Goal: Complete application form: Complete application form

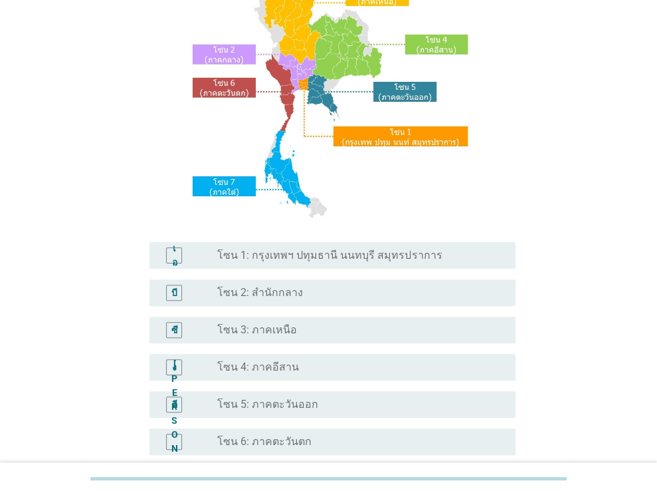
click at [399, 267] on div "เอ ปุ่มวิทยุ[PERSON_NAME]เลือก โซน 1: กรุงเทพฯ ปทุมธานี นนทบุรี สมุทรปราการ" at bounding box center [333, 255] width 366 height 27
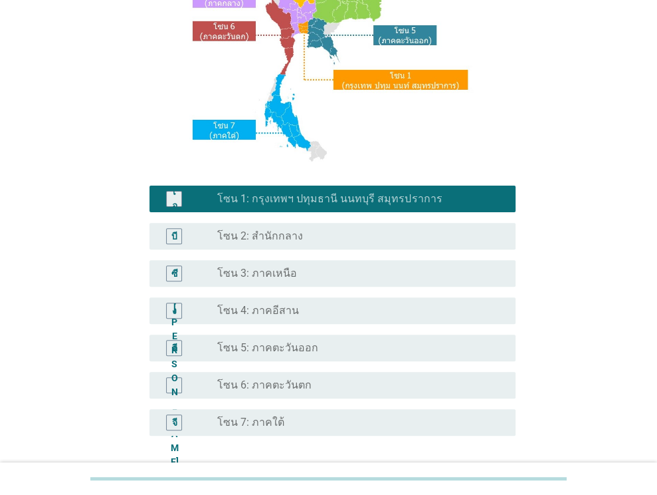
scroll to position [301, 0]
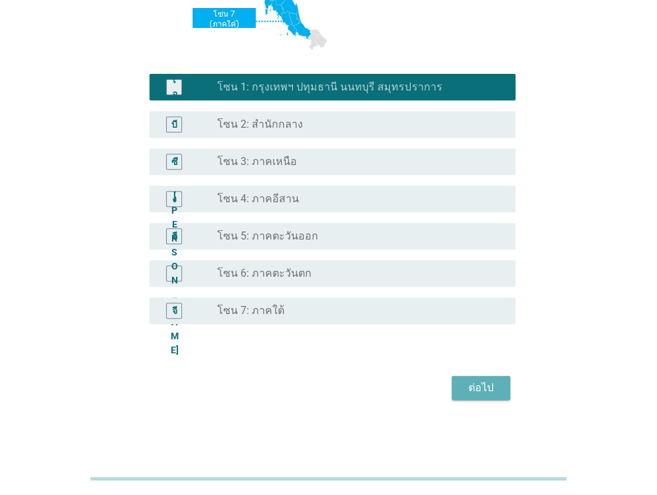
click at [476, 385] on font "ต่อไป" at bounding box center [481, 387] width 25 height 13
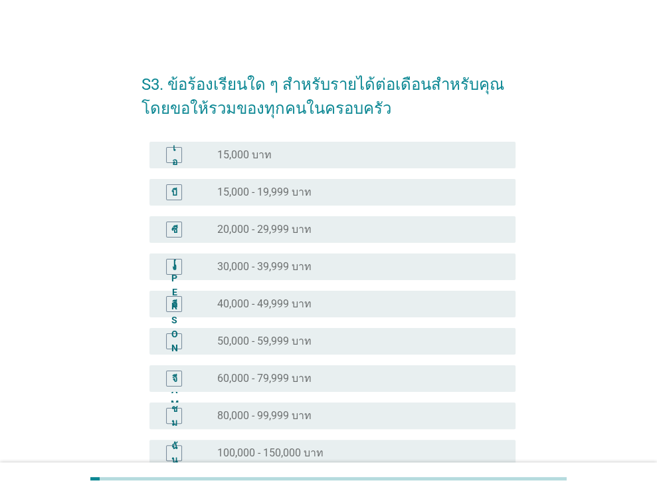
click at [344, 233] on div "ปุ่มวิทยุ[PERSON_NAME]เลือก 20,000 - 29,999 บาท" at bounding box center [355, 229] width 277 height 13
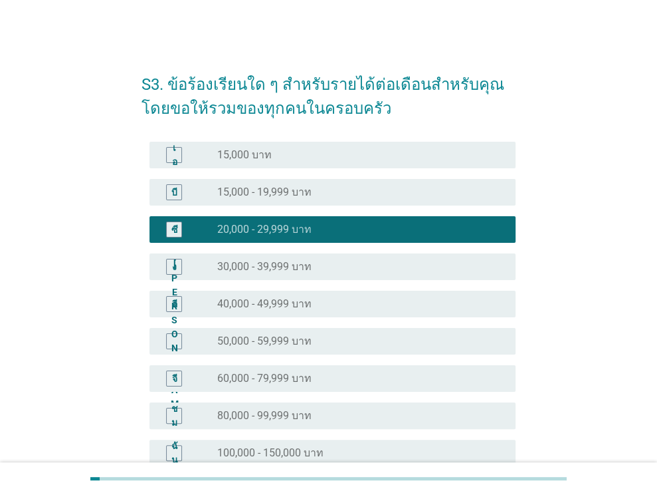
scroll to position [217, 0]
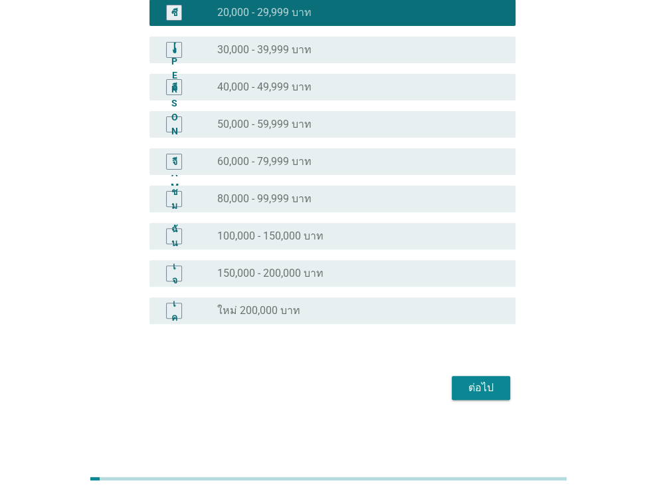
click at [481, 397] on button "ต่อไป" at bounding box center [481, 388] width 58 height 24
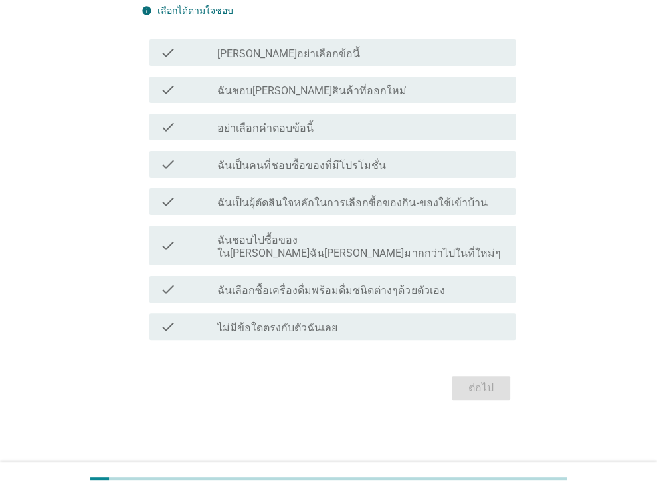
scroll to position [0, 0]
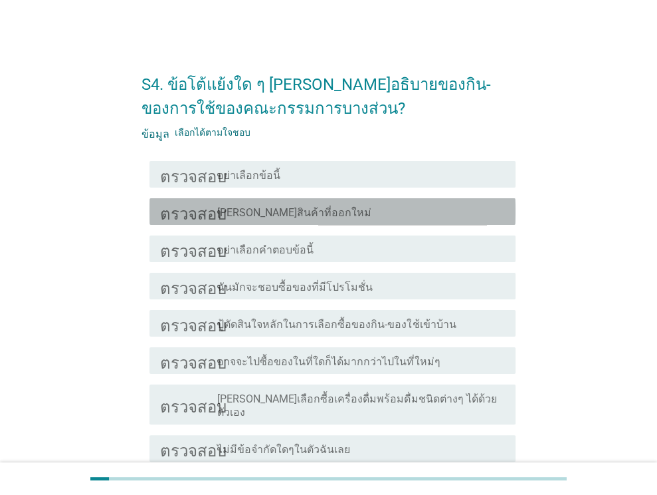
click at [334, 208] on div "โครงร่างกล่องกาเครื่องหมายว่าง [PERSON_NAME]สินค้าที่ออกใหม่" at bounding box center [361, 211] width 288 height 16
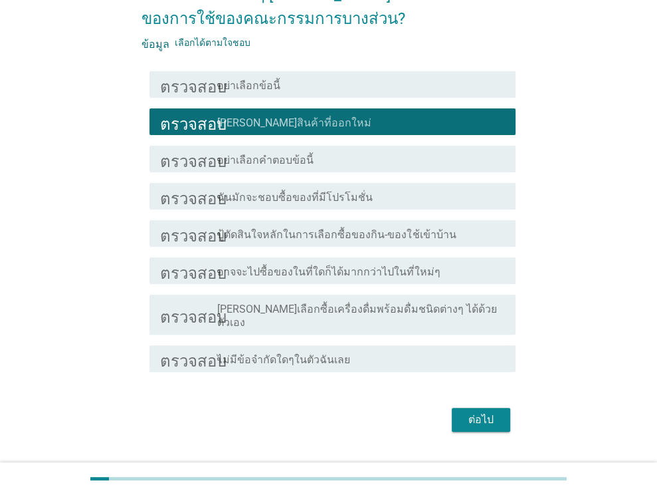
scroll to position [108, 0]
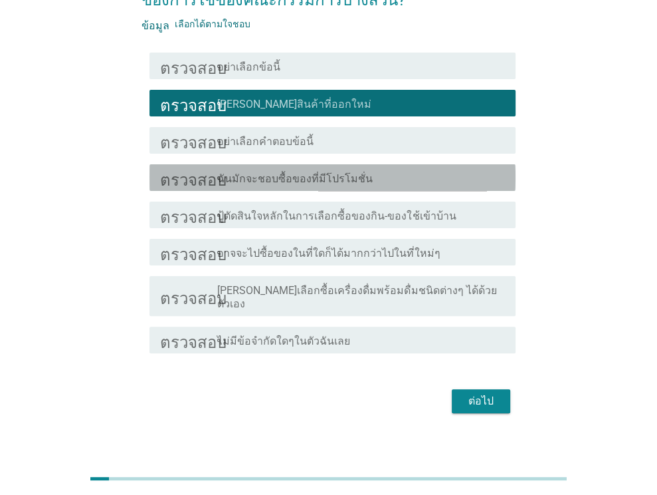
click at [403, 183] on div "โครงร่างกล่องกาเครื่องหมายว่าง ฉันมักจะชอบซื้อของที่มีโปรโมชั่น" at bounding box center [361, 177] width 288 height 16
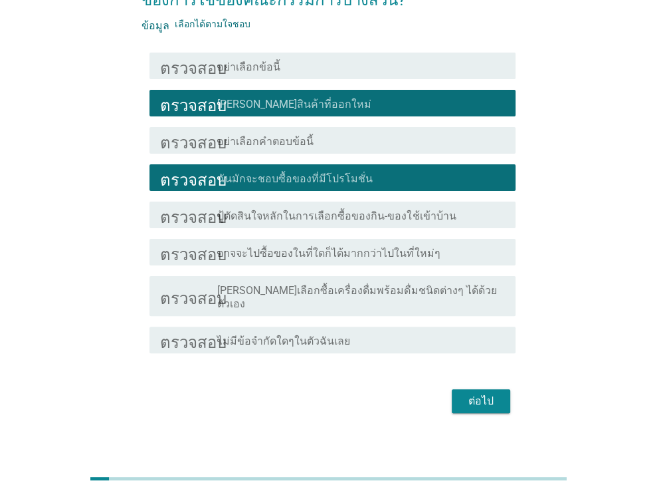
click at [478, 394] on font "ต่อไป" at bounding box center [481, 400] width 25 height 13
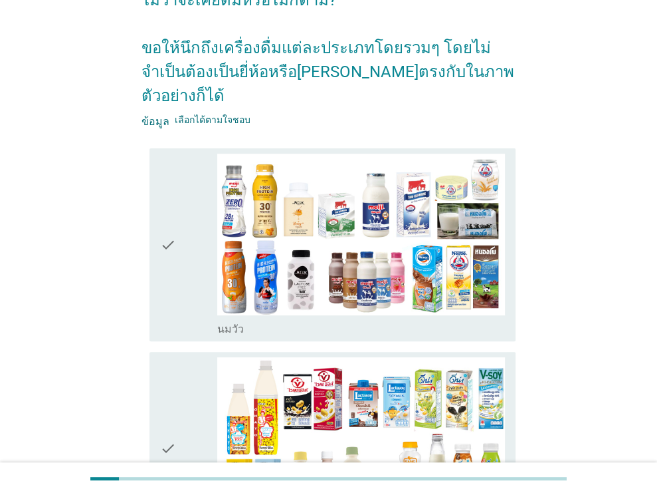
scroll to position [0, 0]
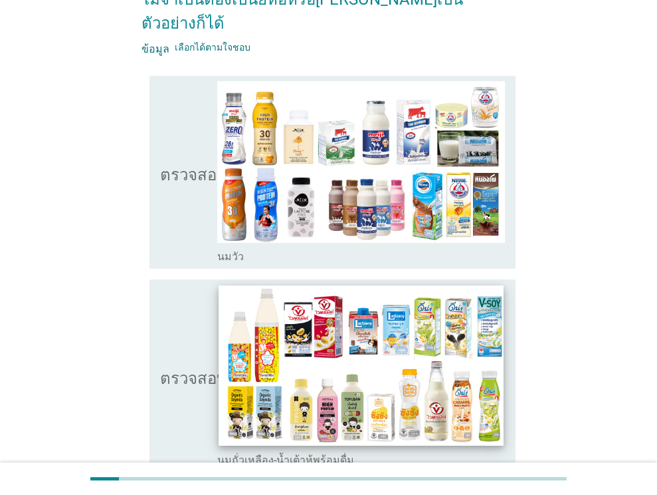
click at [381, 304] on img at bounding box center [361, 365] width 284 height 160
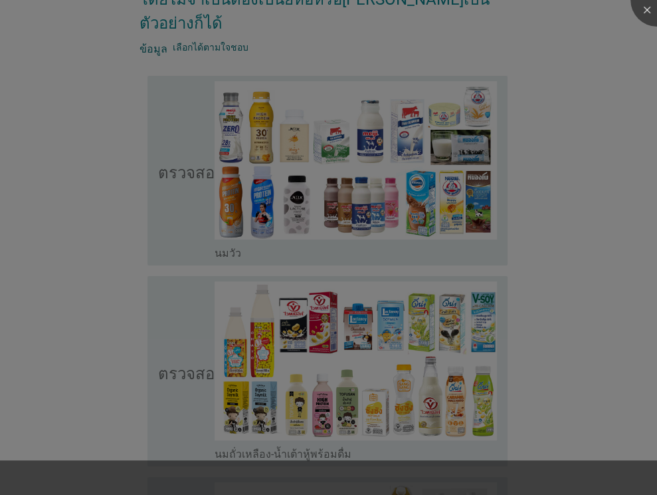
scroll to position [465, 0]
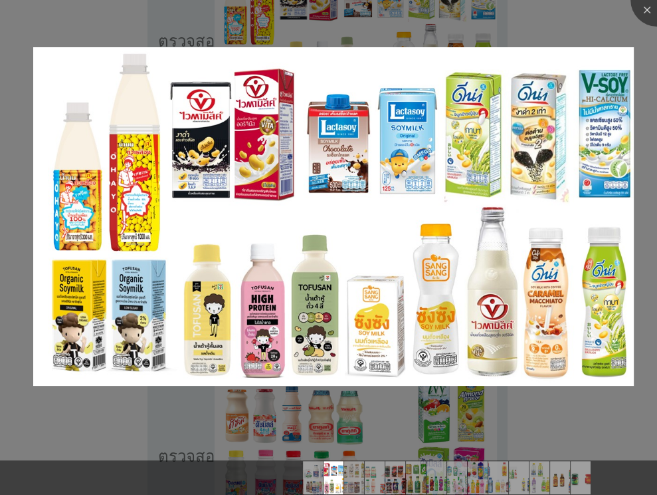
click at [617, 26] on div at bounding box center [328, 247] width 657 height 495
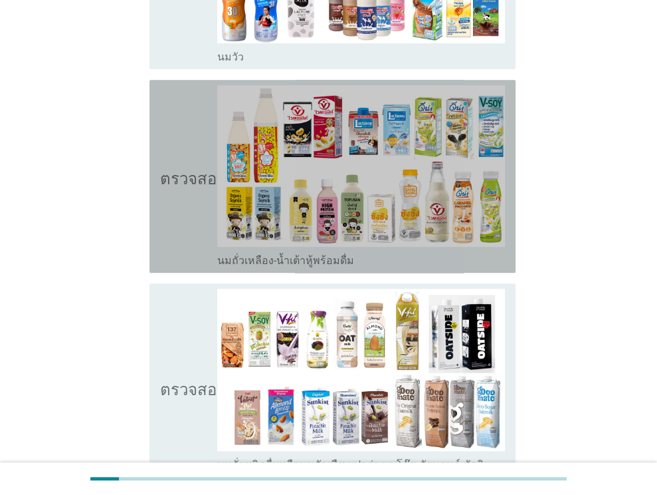
click at [165, 177] on icon "ตรวจสอบ" at bounding box center [193, 176] width 66 height 182
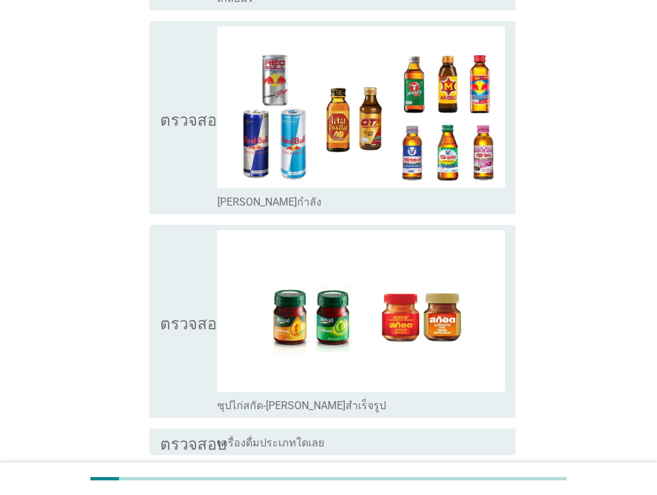
scroll to position [2717, 0]
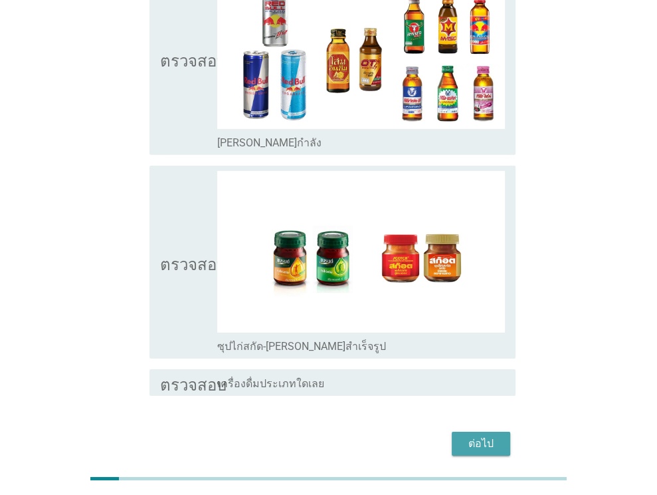
click at [503, 431] on button "ต่อไป" at bounding box center [481, 443] width 58 height 24
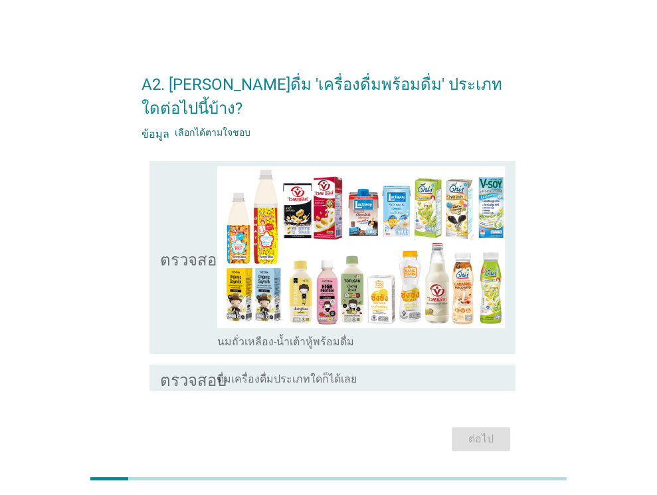
click at [168, 196] on icon "ตรวจสอบ" at bounding box center [193, 257] width 66 height 182
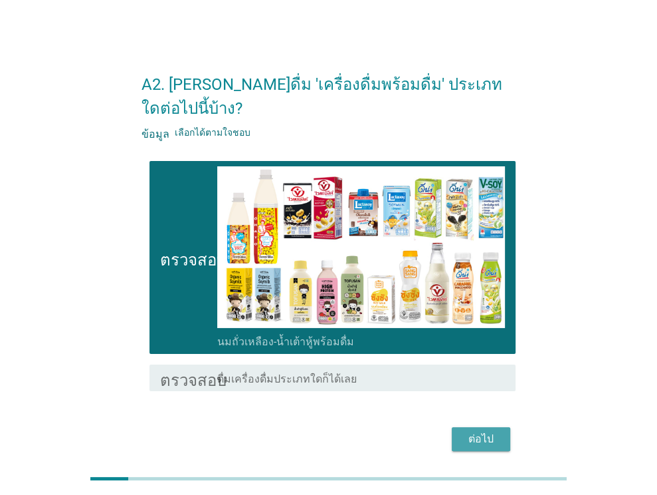
click at [482, 427] on button "ต่อไป" at bounding box center [481, 439] width 58 height 24
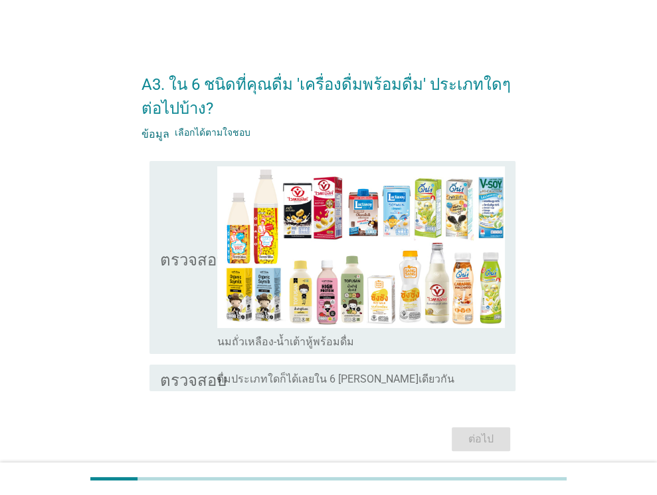
click at [193, 223] on icon "ตรวจสอบ" at bounding box center [193, 257] width 66 height 182
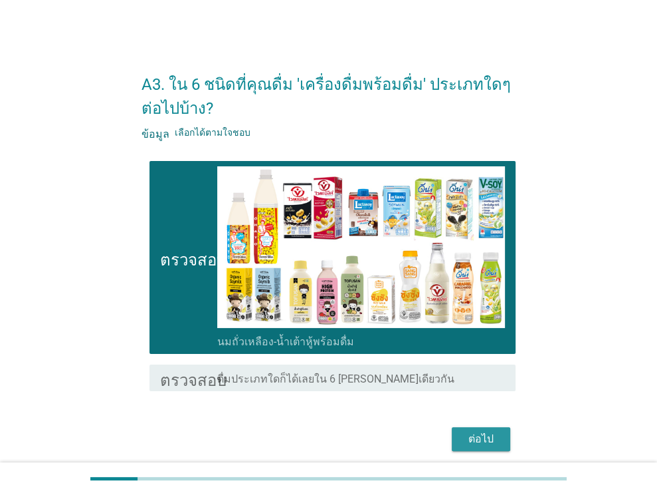
click at [487, 436] on font "ต่อไป" at bounding box center [481, 438] width 25 height 13
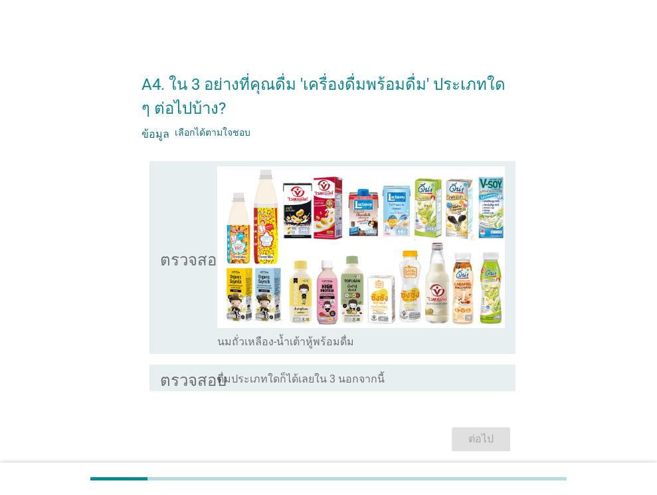
click at [175, 222] on icon "ตรวจสอบ" at bounding box center [193, 257] width 66 height 182
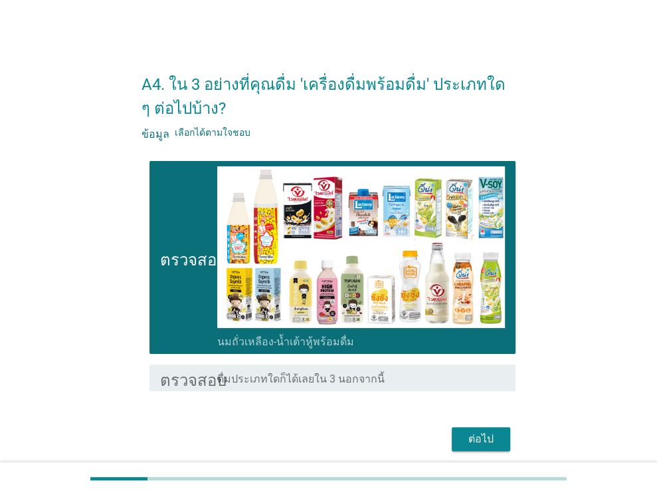
click at [489, 441] on font "ต่อไป" at bounding box center [481, 438] width 25 height 13
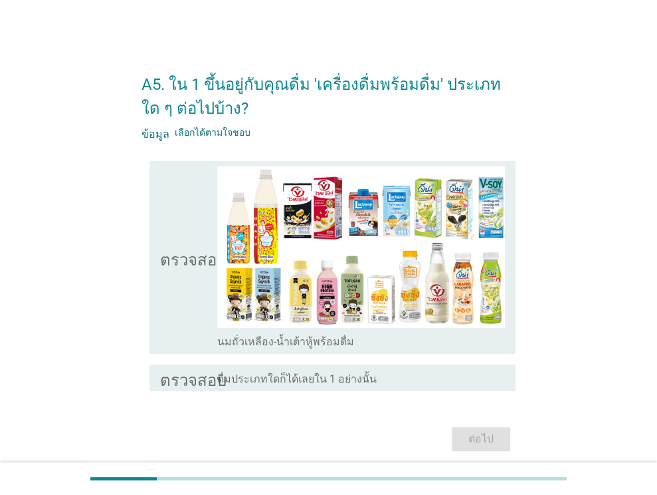
click at [185, 222] on icon "ตรวจสอบ" at bounding box center [193, 257] width 66 height 182
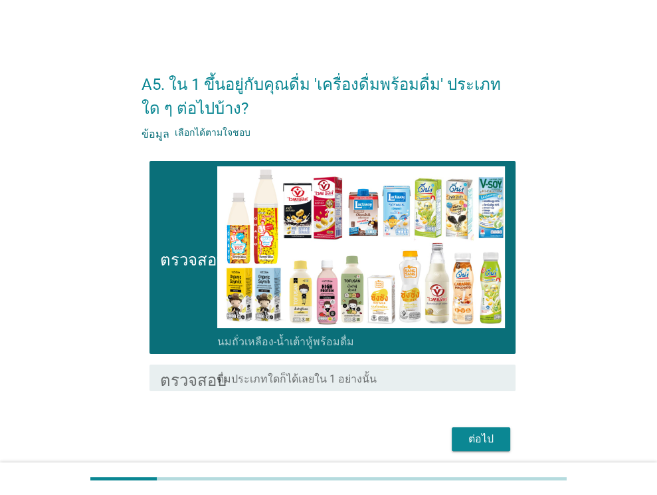
click at [470, 434] on font "ต่อไป" at bounding box center [481, 438] width 25 height 13
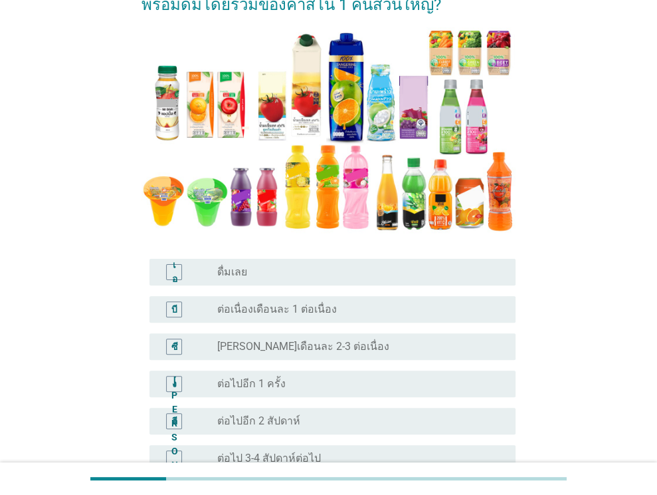
scroll to position [133, 0]
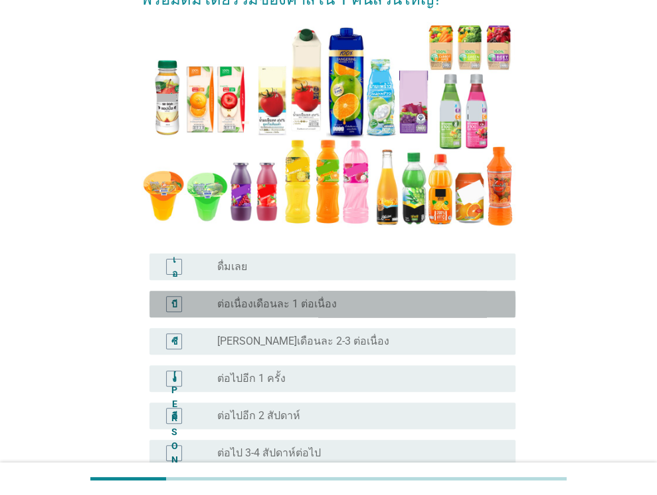
click at [357, 302] on div "ปุ่มวิทยุ[PERSON_NAME]เลือก ต่อเนื่องเดือนละ 1 ต่อเนื่อง" at bounding box center [355, 303] width 277 height 13
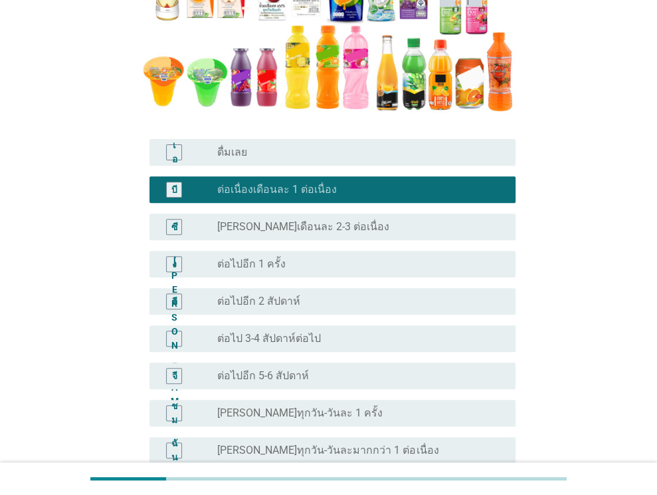
scroll to position [332, 0]
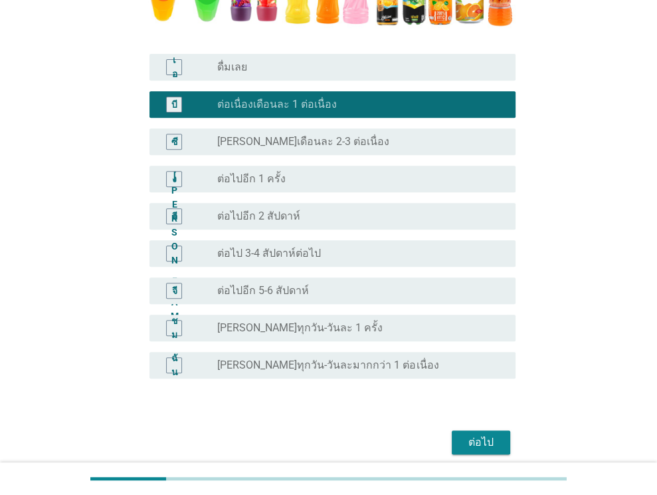
click at [501, 443] on button "ต่อไป" at bounding box center [481, 442] width 58 height 24
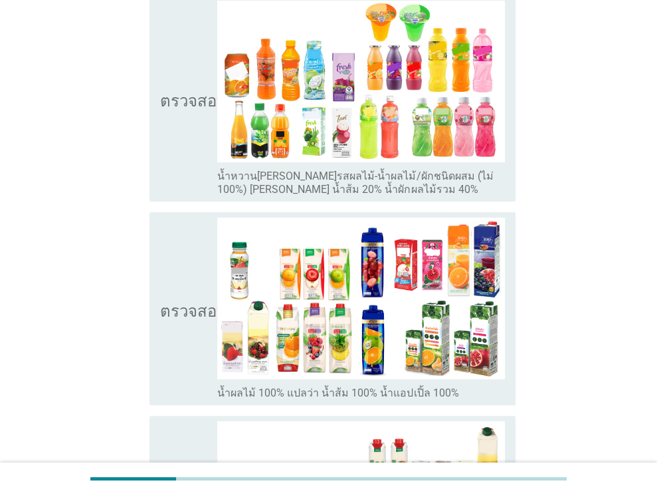
scroll to position [199, 0]
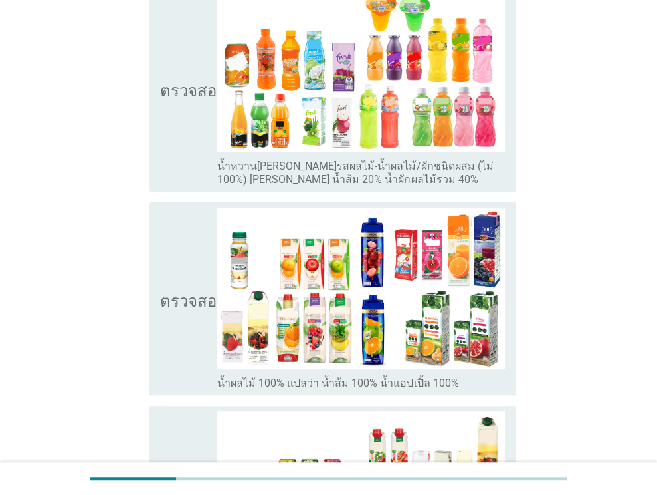
click at [168, 247] on icon "ตรวจสอบ" at bounding box center [193, 298] width 66 height 182
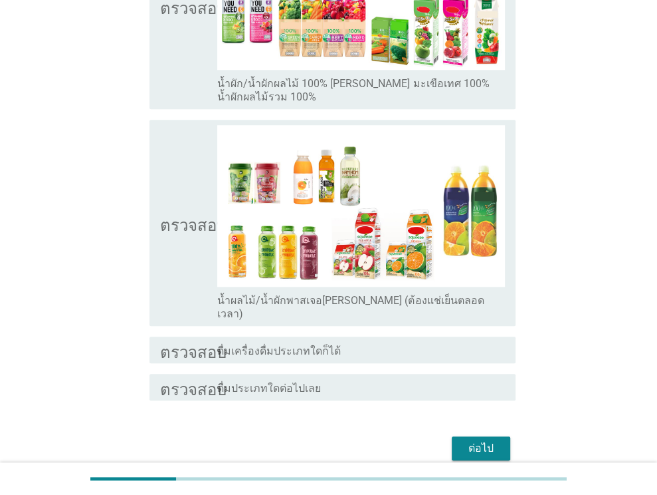
scroll to position [748, 0]
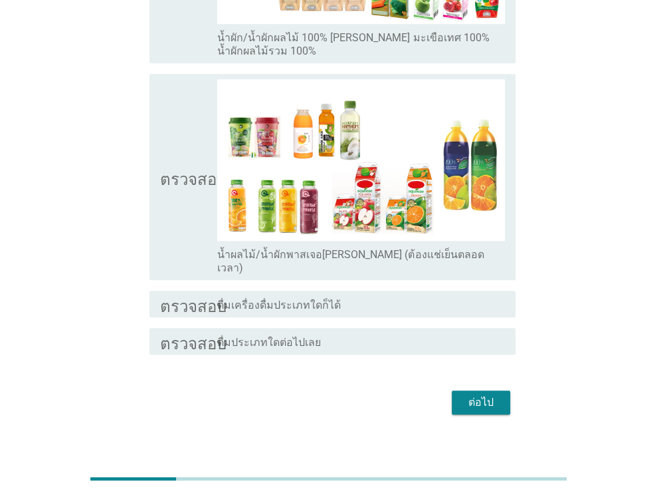
click at [479, 395] on font "ต่อไป" at bounding box center [481, 401] width 25 height 13
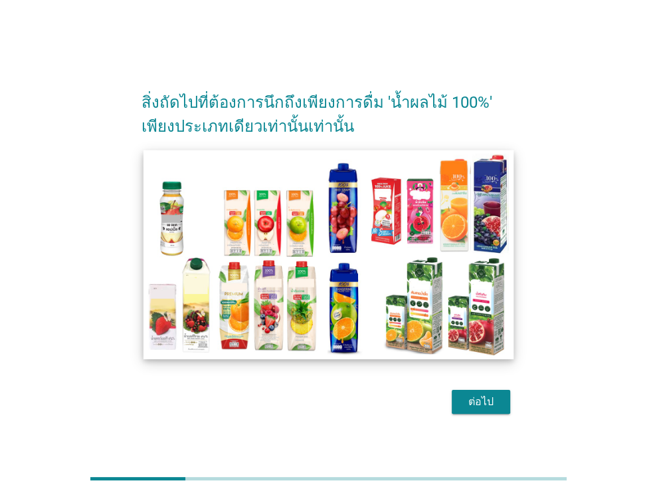
click at [345, 265] on img at bounding box center [329, 254] width 371 height 209
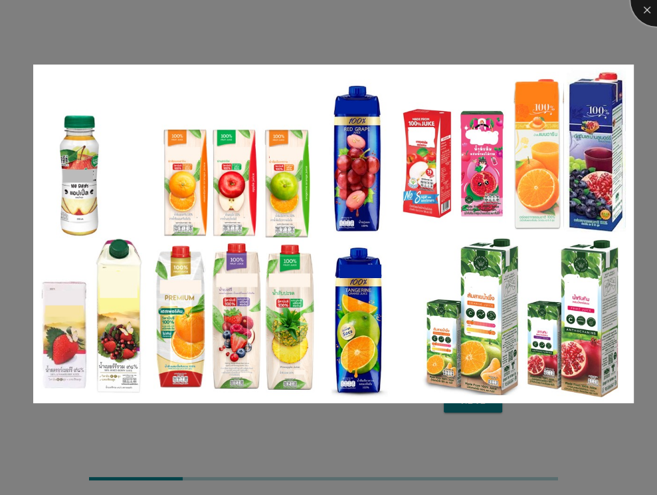
click at [647, 13] on div at bounding box center [657, -1] width 53 height 53
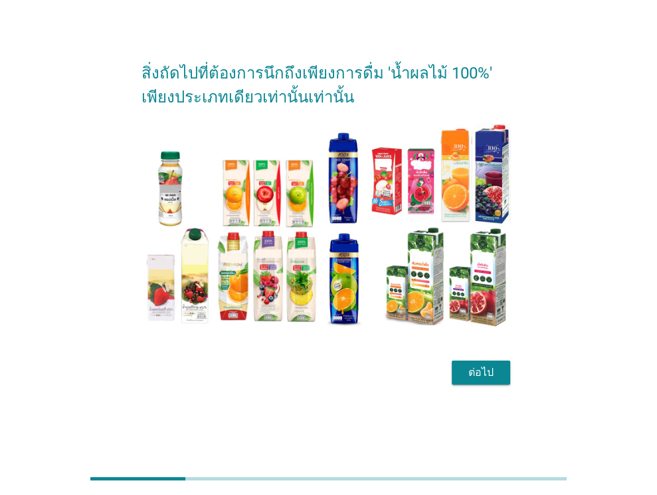
scroll to position [32, 0]
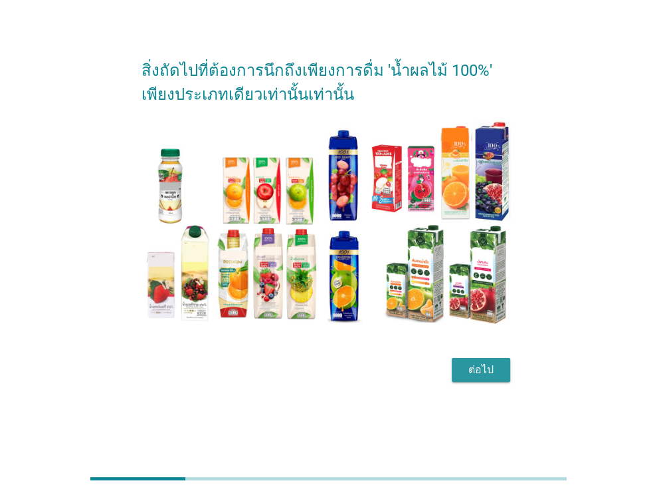
click at [466, 374] on div "ต่อไป" at bounding box center [481, 370] width 37 height 16
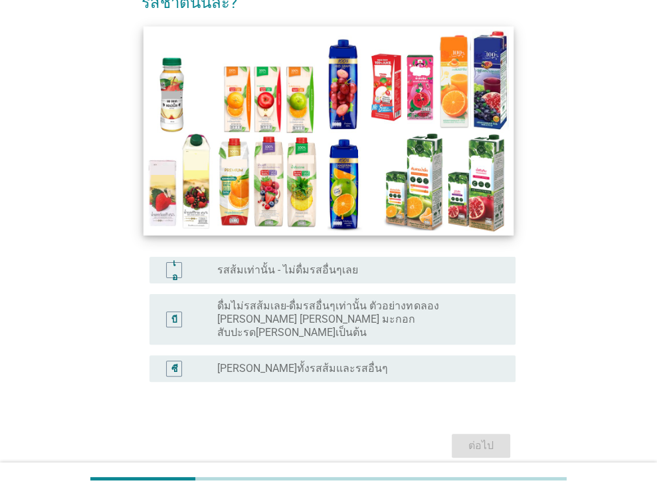
scroll to position [151, 0]
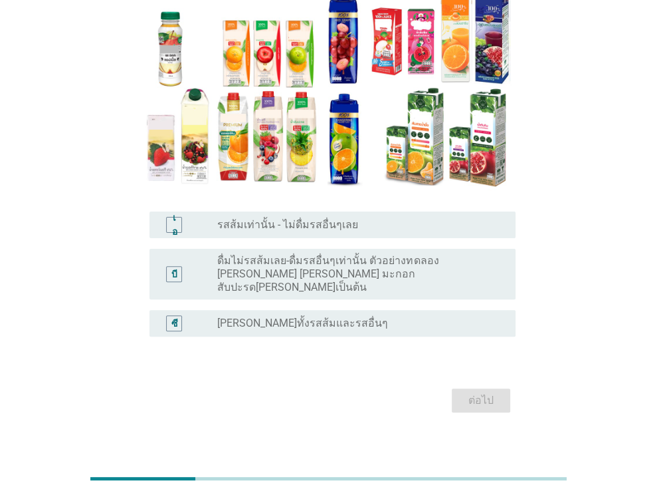
click at [358, 275] on font "ดื่มไม่รสส้มเลย-ดื่มรสอื่นๆเท่านั้น ตัวอย่างทดลอง [PERSON_NAME] [PERSON_NAME] ม…" at bounding box center [355, 274] width 277 height 40
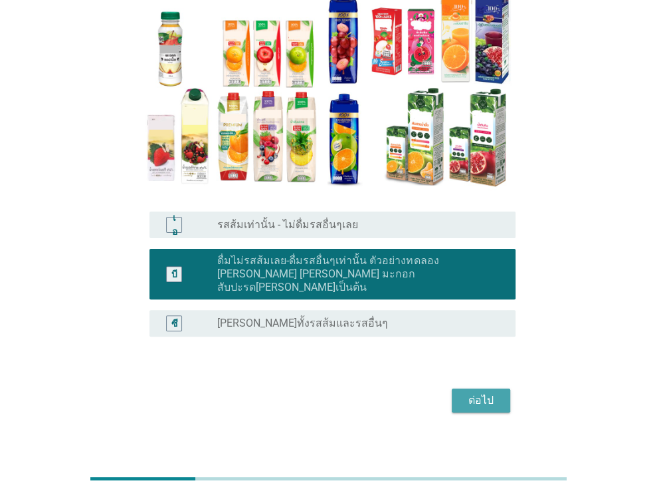
click at [490, 393] on font "ต่อไป" at bounding box center [481, 399] width 25 height 13
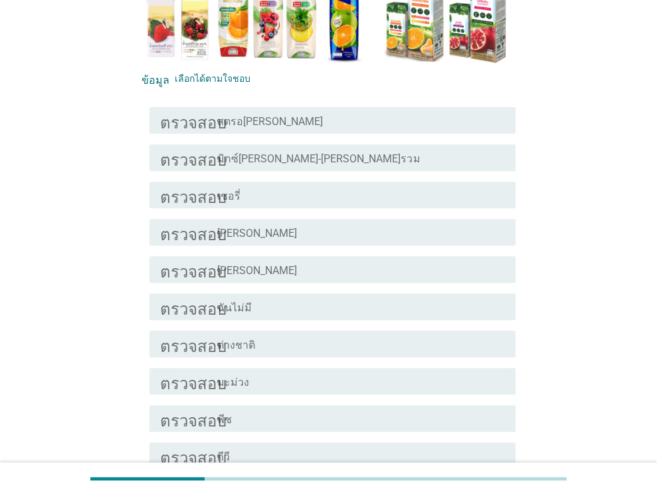
scroll to position [332, 0]
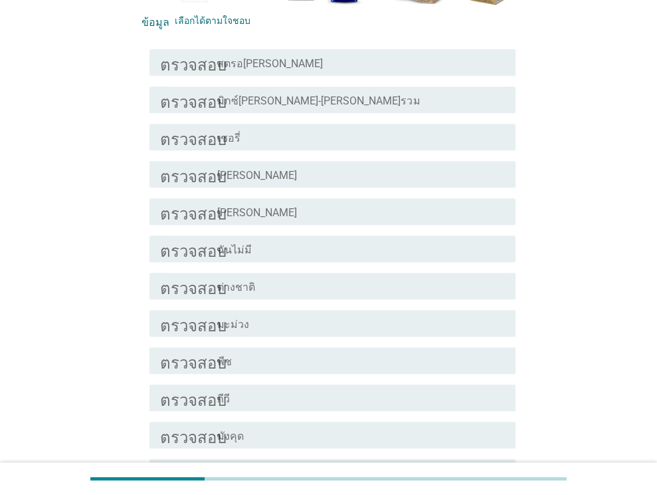
click at [306, 161] on div "ตรวจสอบ โครงร่างกล่องกาเครื่องหมายว่าง [PERSON_NAME]" at bounding box center [333, 174] width 366 height 27
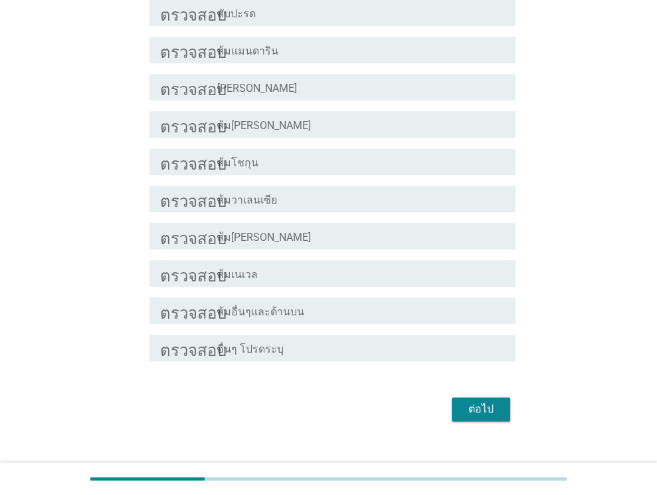
scroll to position [925, 0]
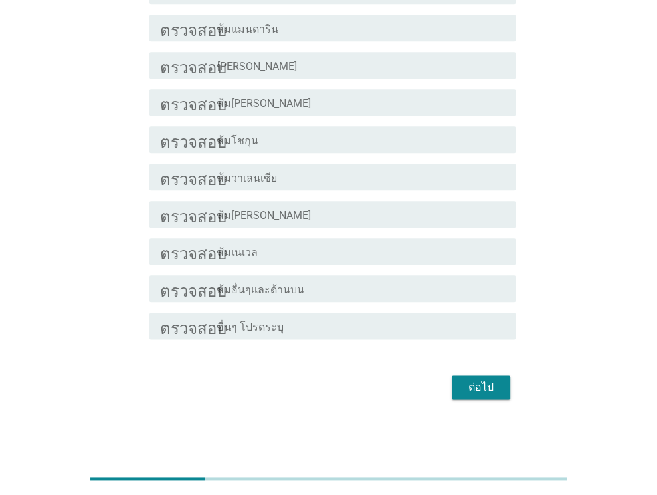
click at [300, 86] on div "ตรวจสอบ โครงร่างกล่องกาเครื่องหมายว่าง ส้ม[PERSON_NAME]" at bounding box center [329, 102] width 374 height 37
click at [346, 106] on div "โครงร่างกล่องกาเครื่องหมายว่าง ส้ม[PERSON_NAME]" at bounding box center [361, 102] width 288 height 16
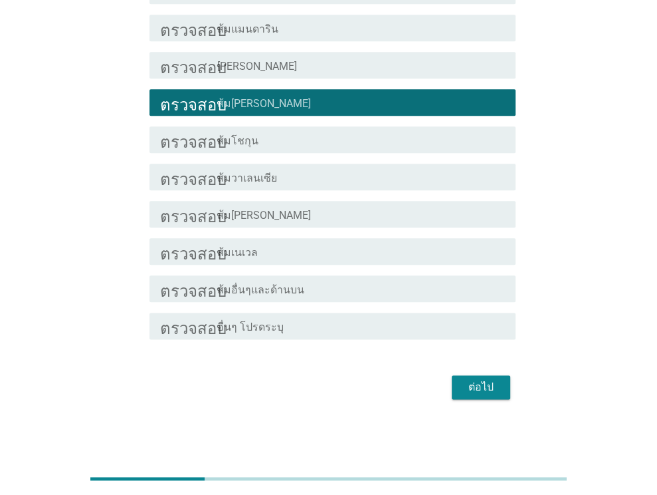
click at [489, 380] on font "ต่อไป" at bounding box center [481, 386] width 25 height 13
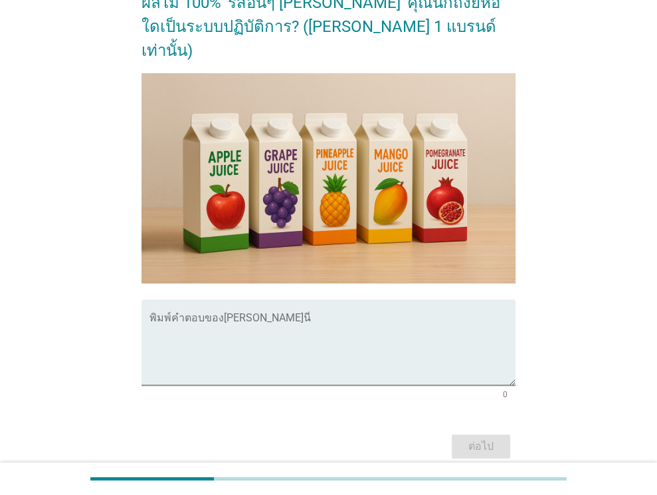
scroll to position [213, 0]
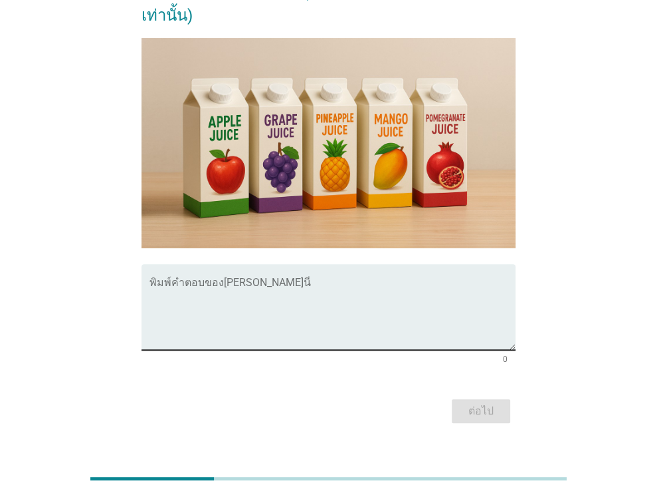
click at [296, 264] on div "พิมพ์คำตอบของ[PERSON_NAME]นี่" at bounding box center [333, 307] width 366 height 86
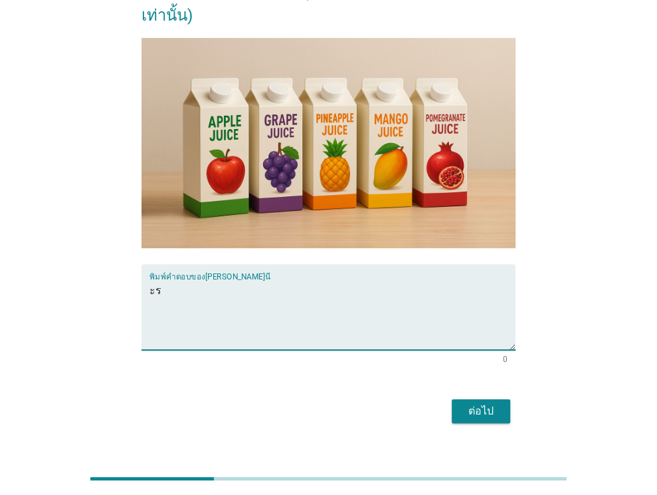
type textarea "ะ"
type textarea "ทิปโก้"
click at [479, 403] on font "ต่อไป" at bounding box center [481, 411] width 25 height 16
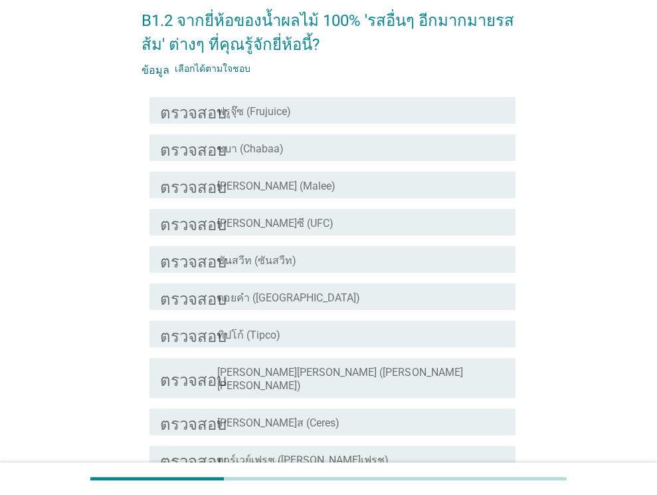
scroll to position [66, 0]
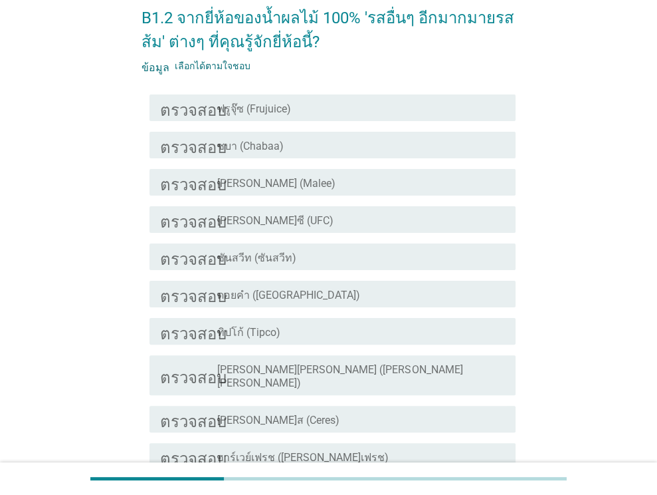
click at [302, 338] on div "โครงร่างกล่องกาเครื่องหมายว่าง ทิปโก้ (Tipco)" at bounding box center [361, 331] width 288 height 16
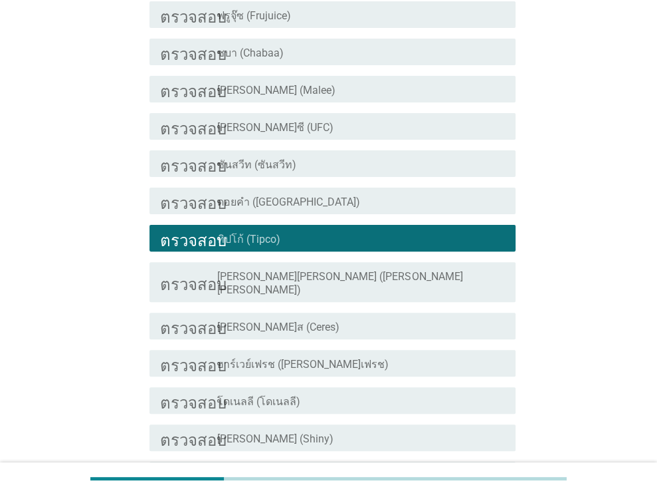
scroll to position [443, 0]
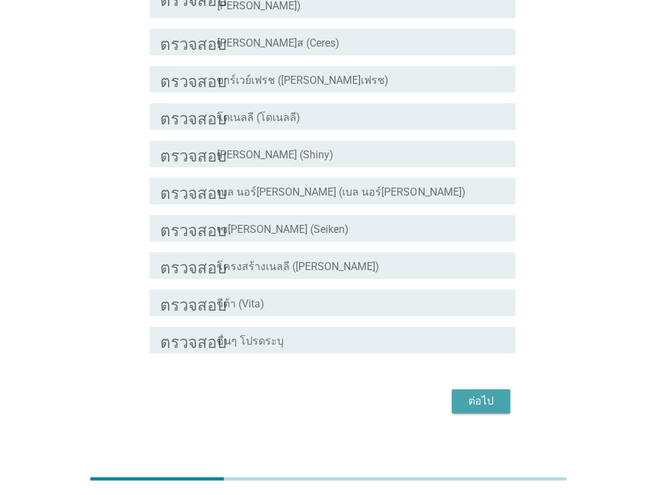
click at [469, 394] on font "ต่อไป" at bounding box center [481, 400] width 25 height 13
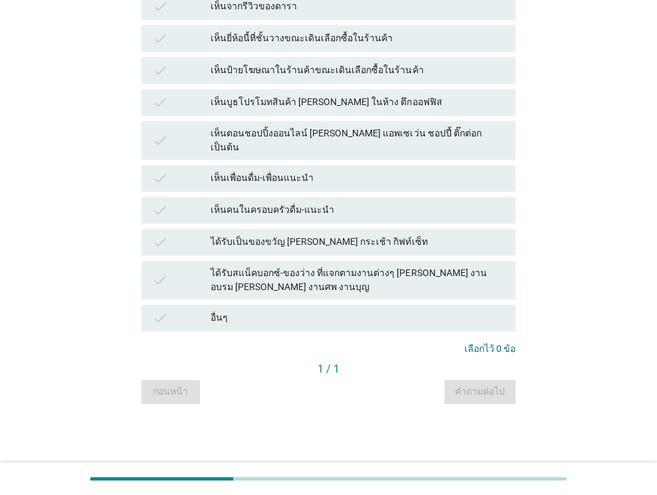
scroll to position [0, 0]
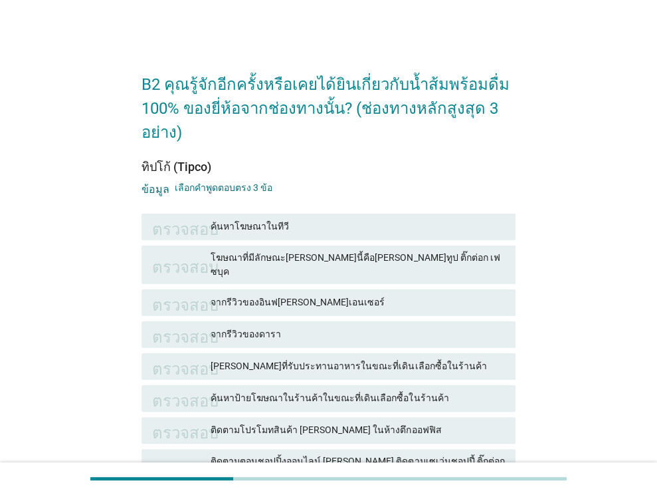
click at [361, 211] on div "ตรวจสอบ ค้นหาโฆษณาในทีวี" at bounding box center [329, 227] width 380 height 32
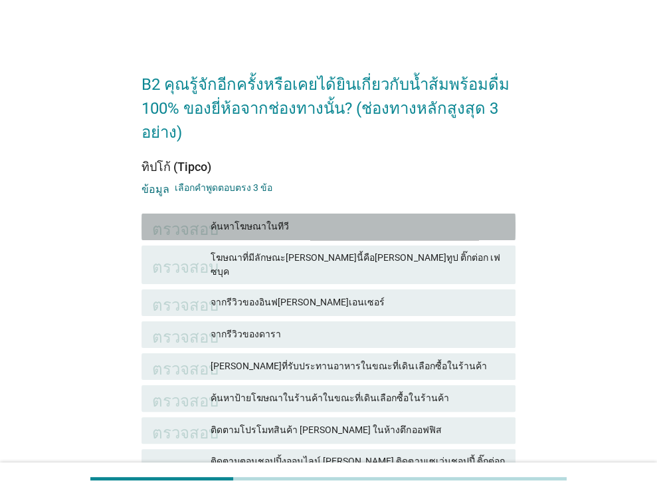
click at [370, 219] on font "ค้นหาโฆษณาในทีวี" at bounding box center [358, 226] width 294 height 14
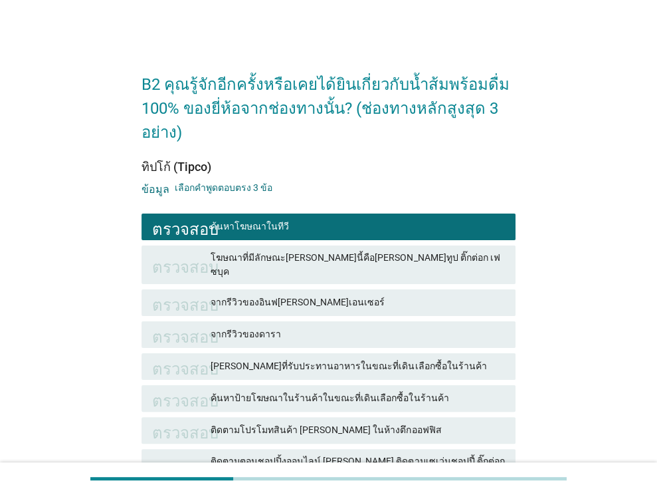
click at [365, 295] on font "จากรีวิวของอินฟ[PERSON_NAME]เอนเซอร์" at bounding box center [358, 302] width 294 height 14
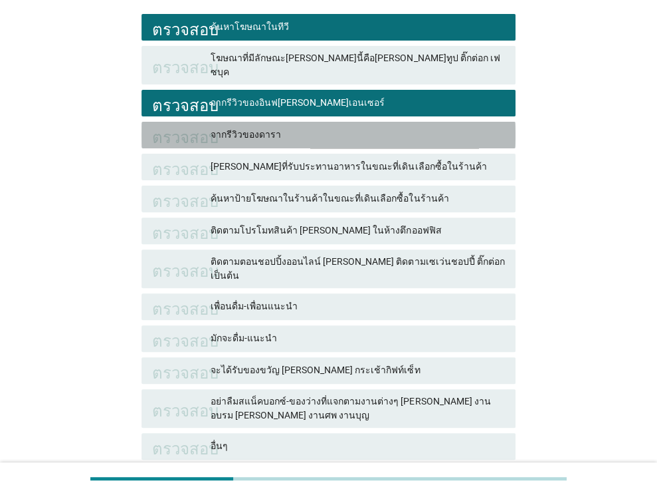
click at [362, 122] on div "ตรวจสอบ จากรีวิวของดารา" at bounding box center [329, 135] width 374 height 27
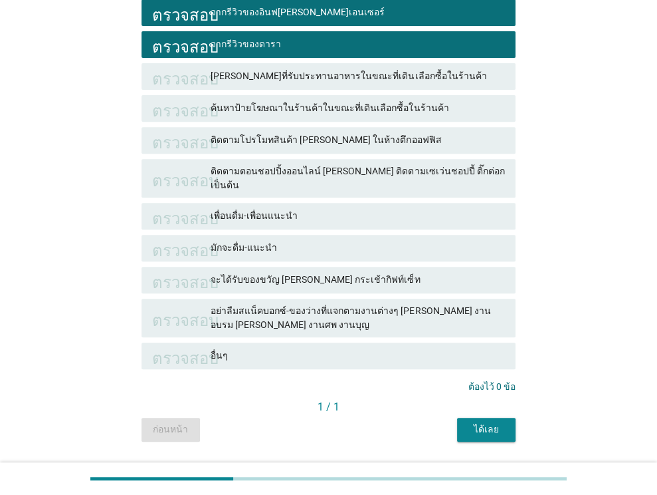
scroll to position [303, 0]
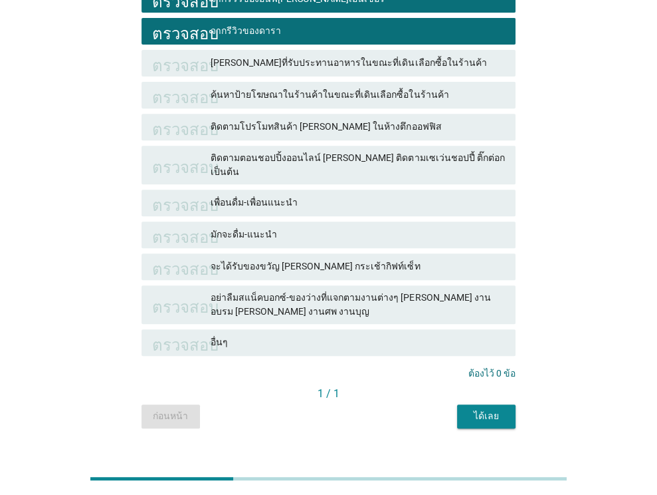
click at [505, 409] on div "ได้เลย" at bounding box center [486, 416] width 37 height 14
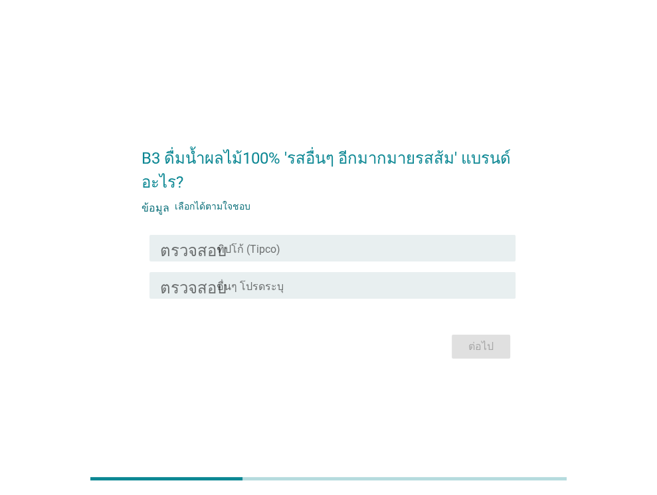
click at [304, 247] on div "โครงร่างกล่องกาเครื่องหมายว่าง ทิปโก้ (Tipco)" at bounding box center [361, 248] width 288 height 16
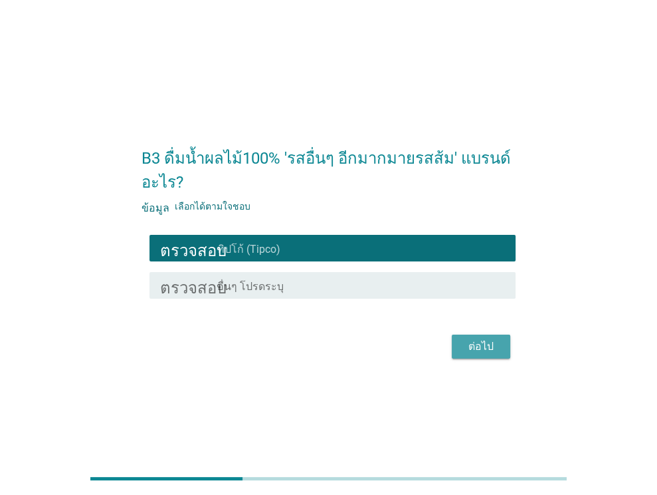
click at [469, 343] on font "ต่อไป" at bounding box center [481, 346] width 25 height 13
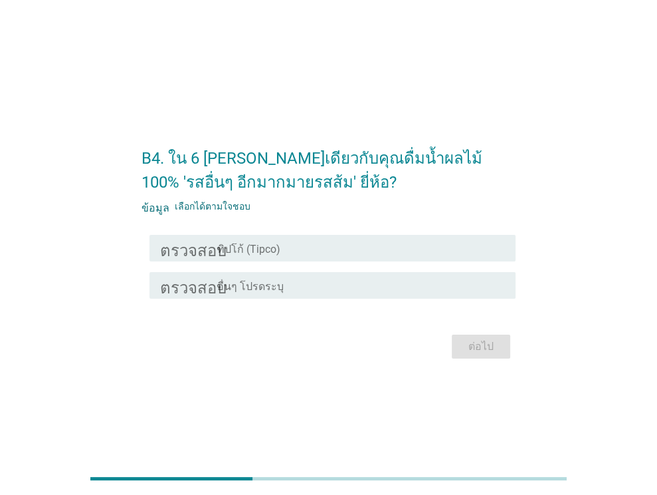
click at [382, 245] on div "โครงร่างกล่องกาเครื่องหมายว่าง ทิปโก้ (Tipco)" at bounding box center [361, 248] width 288 height 16
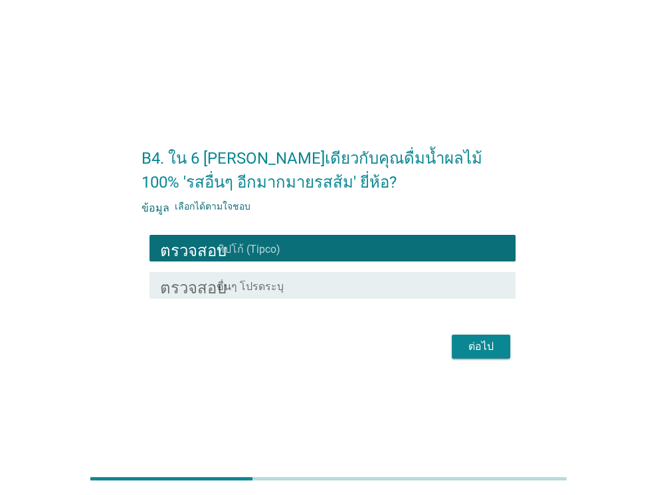
click at [482, 347] on font "ต่อไป" at bounding box center [481, 346] width 25 height 13
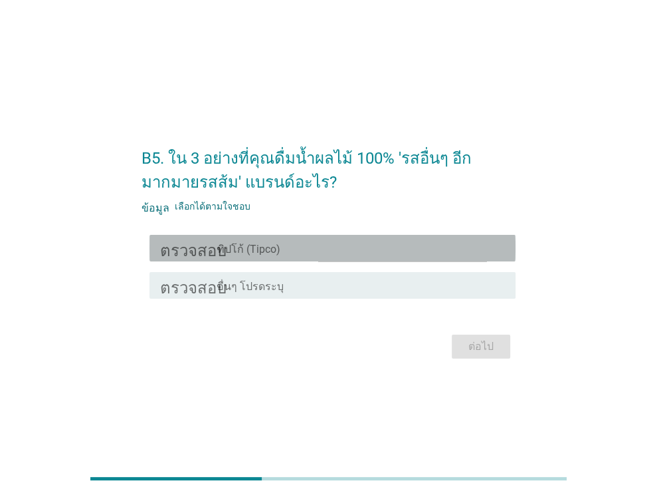
click at [420, 251] on div "โครงร่างกล่องกาเครื่องหมายว่าง ทิปโก้ (Tipco)" at bounding box center [361, 248] width 288 height 16
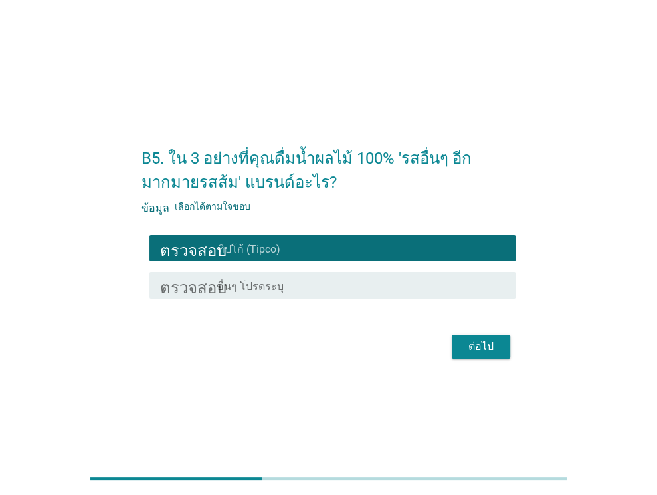
click at [487, 348] on font "ต่อไป" at bounding box center [481, 346] width 25 height 13
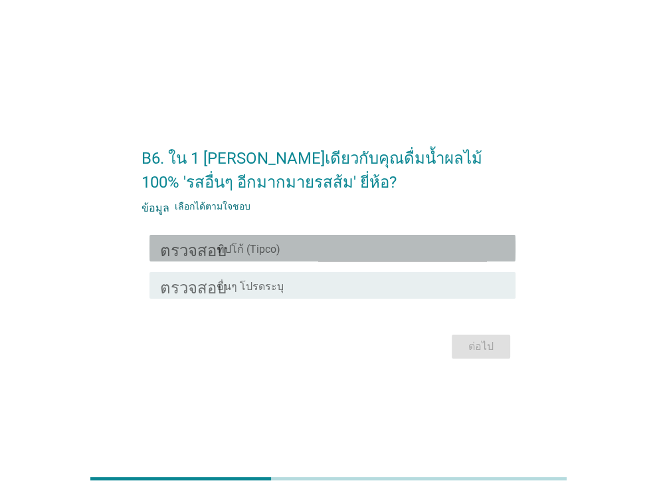
click at [385, 243] on div "โครงร่างกล่องกาเครื่องหมายว่าง ทิปโก้ (Tipco)" at bounding box center [361, 248] width 288 height 16
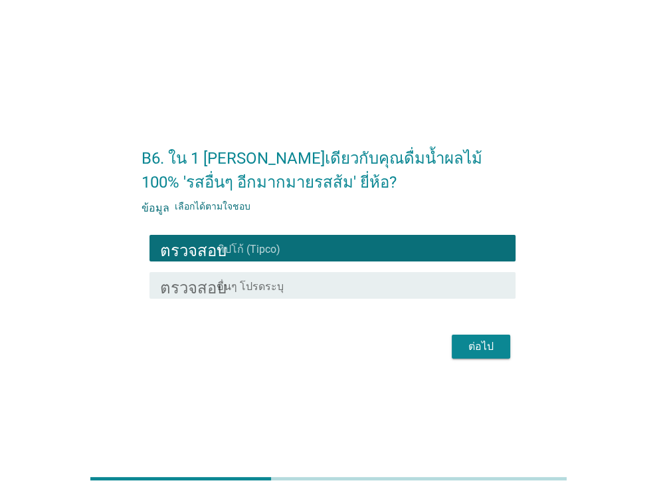
click at [484, 356] on button "ต่อไป" at bounding box center [481, 346] width 58 height 24
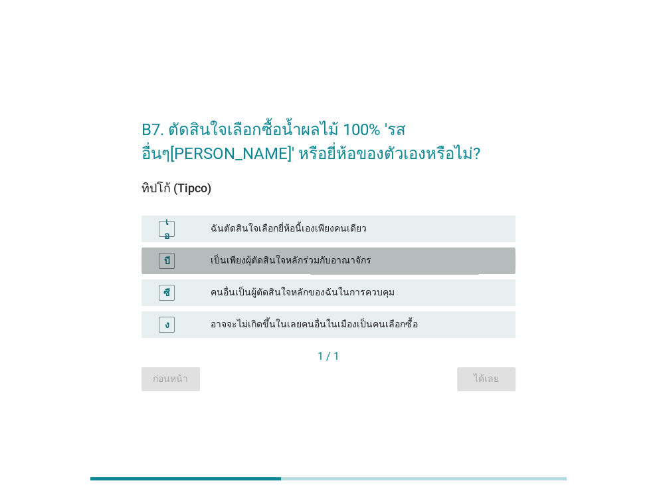
click at [404, 261] on font "เป็นเพียงผุ้ตัดสินใจหลักร่วมกับอาณาจักร" at bounding box center [358, 260] width 294 height 14
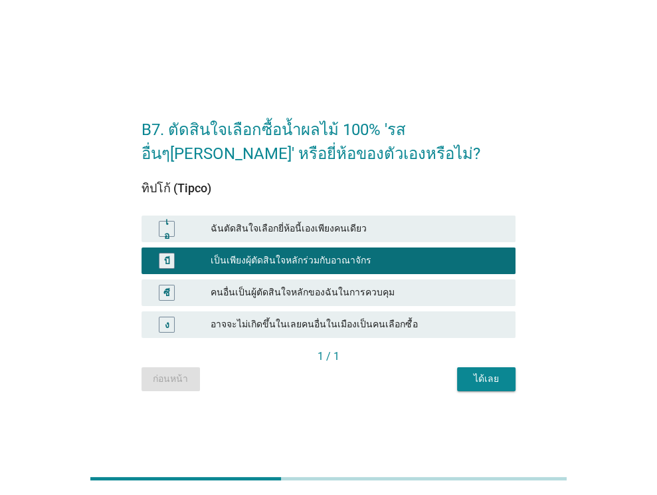
click at [483, 373] on font "ได้เลย" at bounding box center [486, 378] width 25 height 11
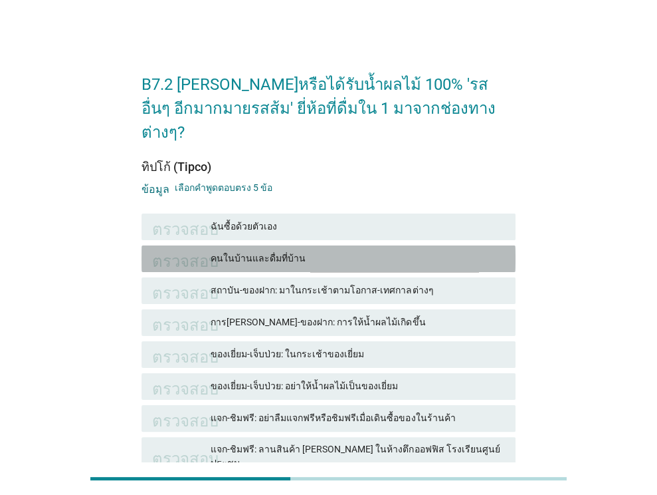
click at [343, 251] on font "คนในบ้านและดื่มที่บ้าน" at bounding box center [358, 258] width 294 height 14
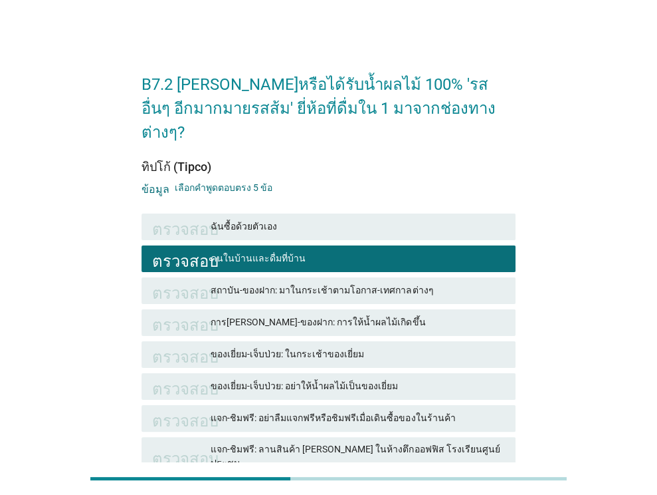
click at [356, 219] on font "ฉันซื้อด้วยตัวเอง" at bounding box center [358, 226] width 294 height 14
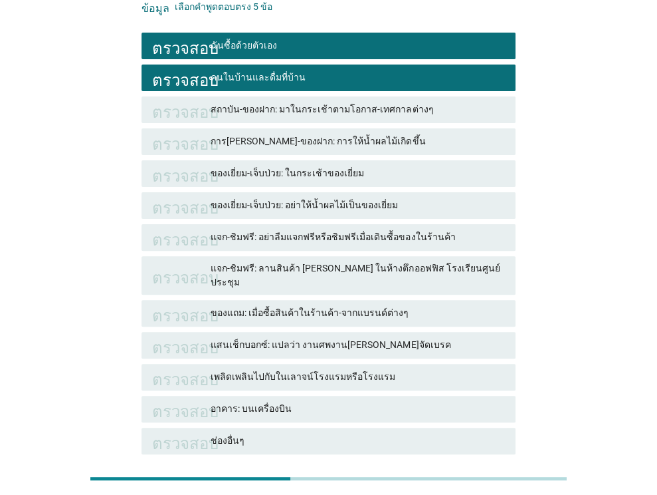
scroll to position [266, 0]
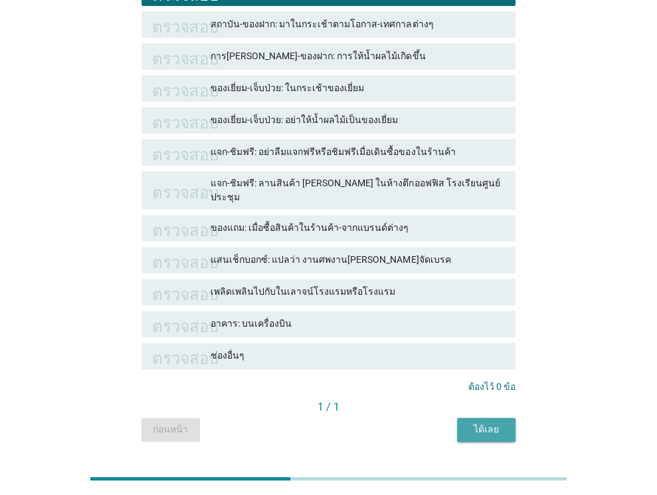
click at [491, 417] on button "ได้เลย" at bounding box center [486, 429] width 58 height 24
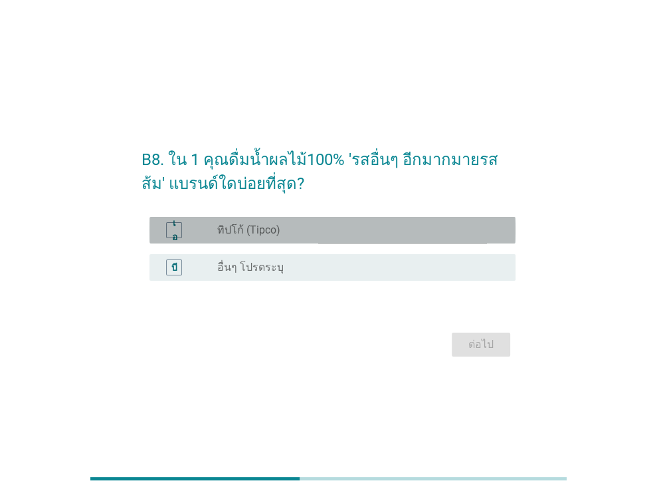
click at [416, 225] on div "ปุ่มวิทยุ[PERSON_NAME]เลือก ทิปโก้ (Tipco)" at bounding box center [355, 229] width 277 height 13
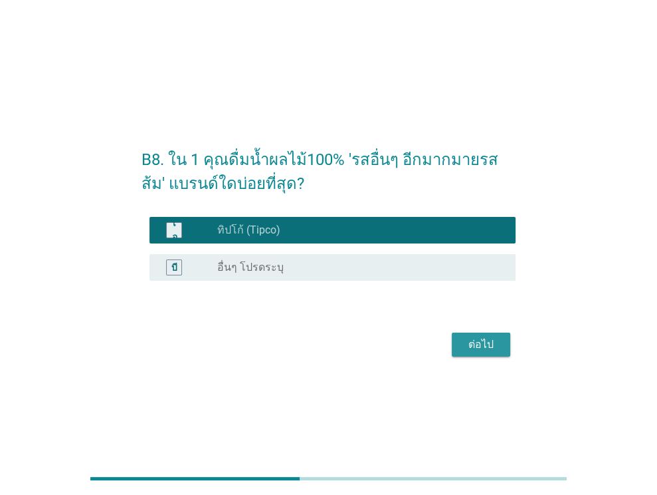
click at [478, 355] on button "ต่อไป" at bounding box center [481, 344] width 58 height 24
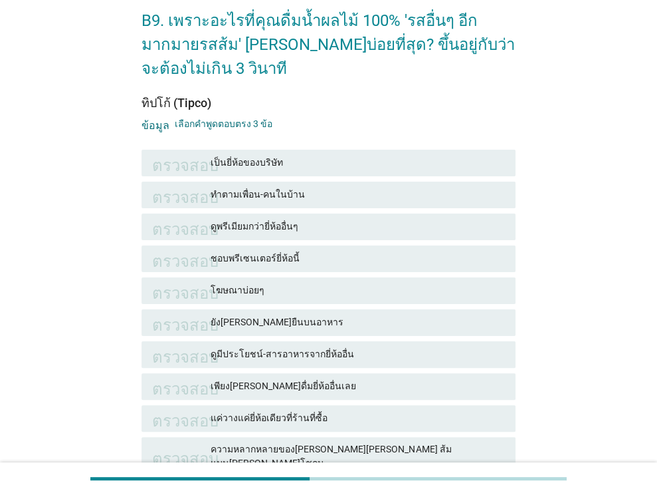
scroll to position [66, 0]
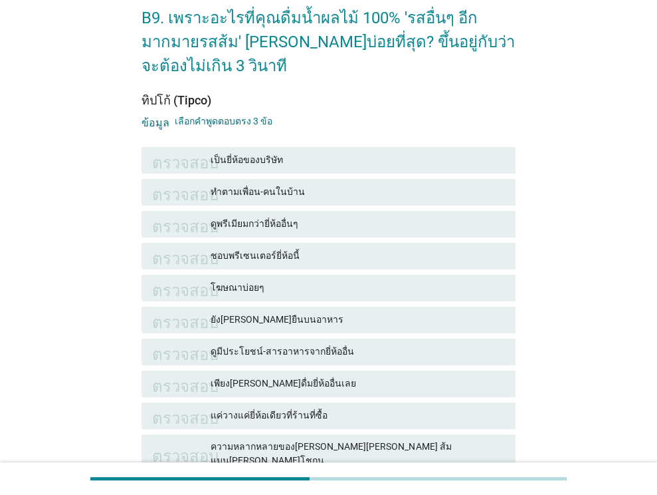
click at [355, 193] on font "ทำตามเพื่อน-คนในบ้าน" at bounding box center [358, 192] width 294 height 14
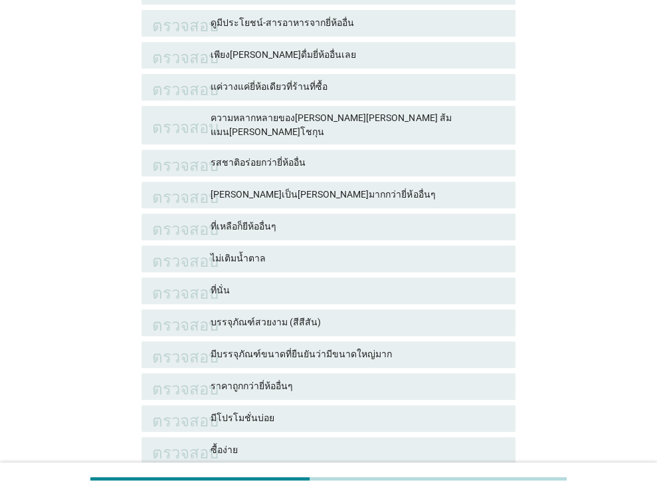
scroll to position [399, 0]
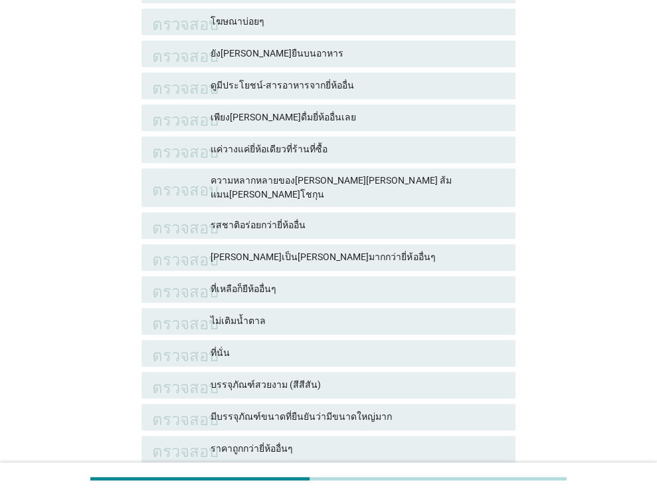
click at [346, 76] on div "ตรวจสอบ ดูมีประโยชน์-สารอาหารจากยี่ห้ออื่น" at bounding box center [329, 85] width 374 height 27
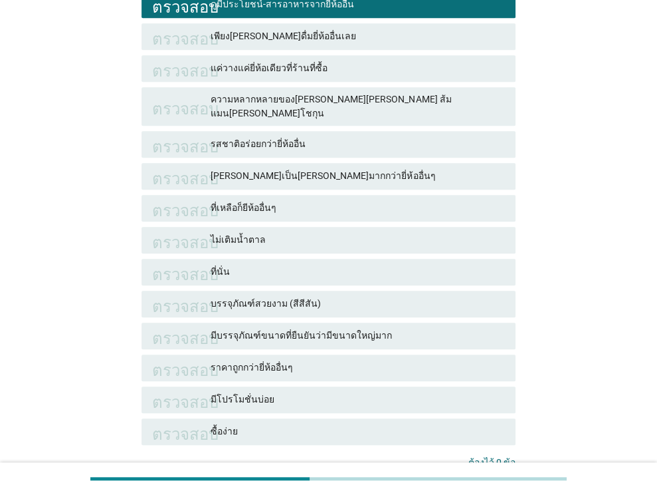
scroll to position [515, 0]
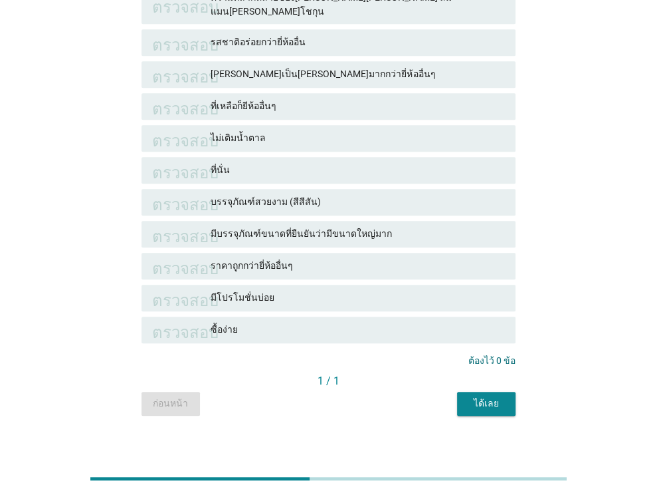
click at [466, 395] on button "ได้เลย" at bounding box center [486, 404] width 58 height 24
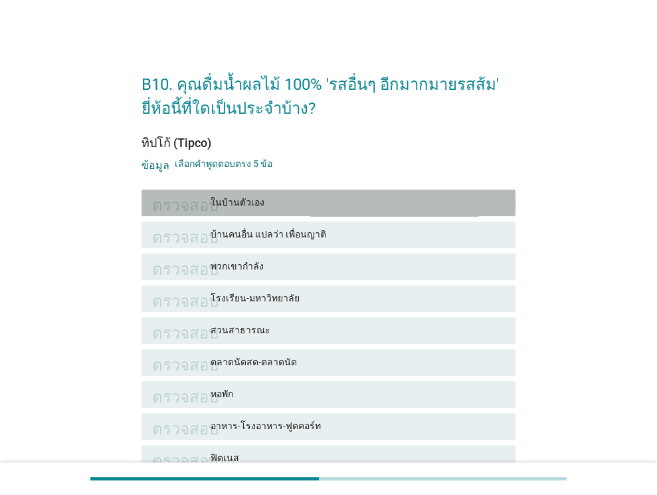
click at [310, 206] on font "ในบ้านตัวเอง" at bounding box center [358, 202] width 294 height 14
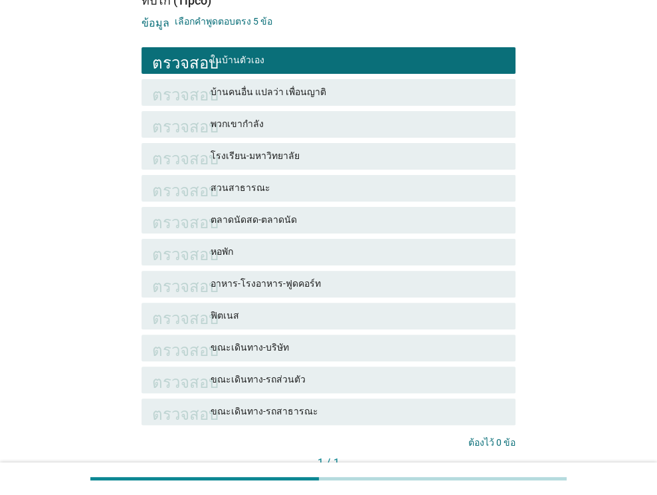
scroll to position [236, 0]
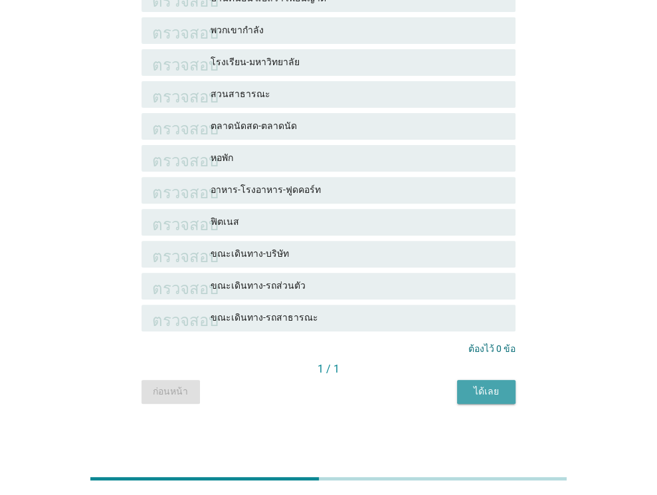
click at [486, 388] on font "ได้เลย" at bounding box center [486, 391] width 25 height 11
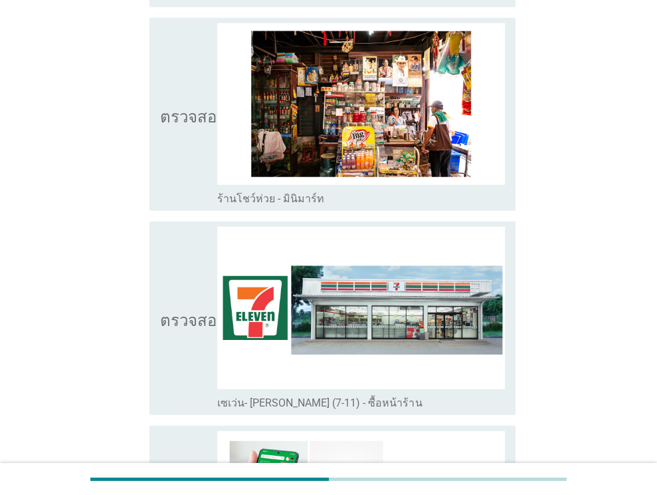
scroll to position [2260, 0]
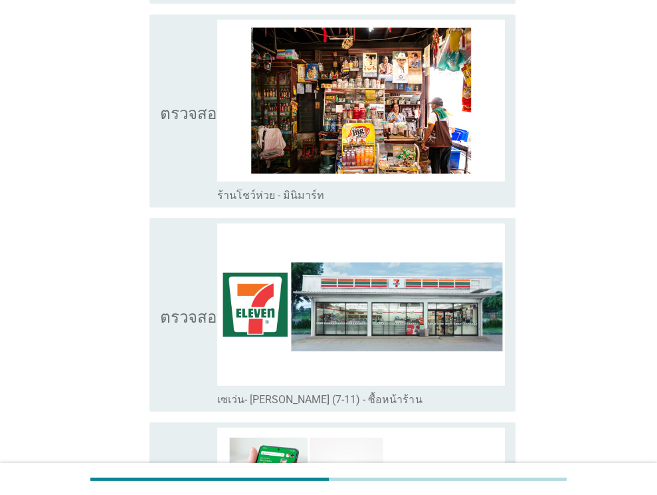
click at [146, 281] on div "ตรวจสอบ โครงร่างกล่องกาเครื่องหมายว่าง เซเว่น- [PERSON_NAME] (7-11) - ซื้อหน้าร…" at bounding box center [329, 314] width 374 height 203
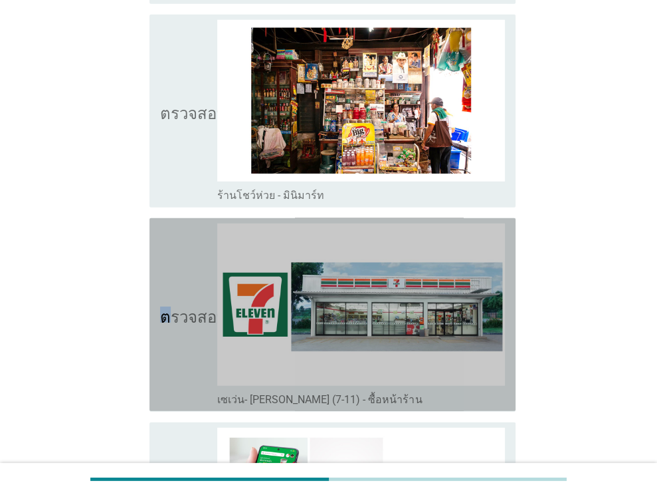
click at [166, 277] on icon "ตรวจสอบ" at bounding box center [193, 314] width 66 height 182
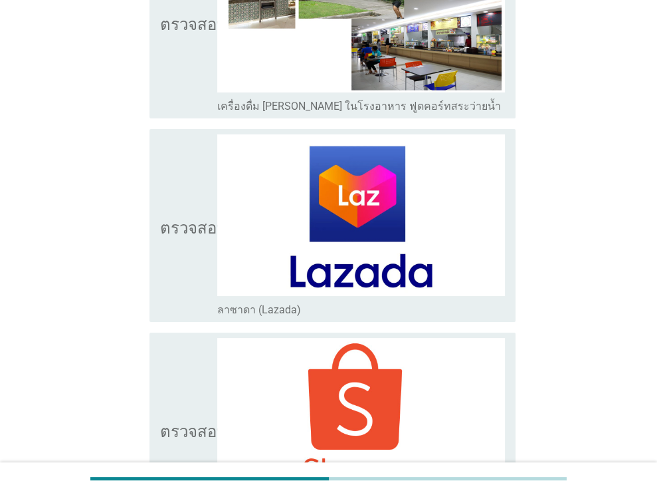
scroll to position [3565, 0]
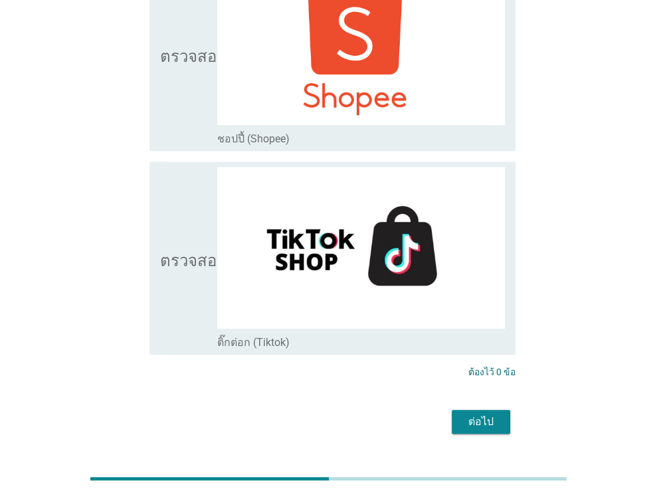
click at [469, 409] on button "ต่อไป" at bounding box center [481, 421] width 58 height 24
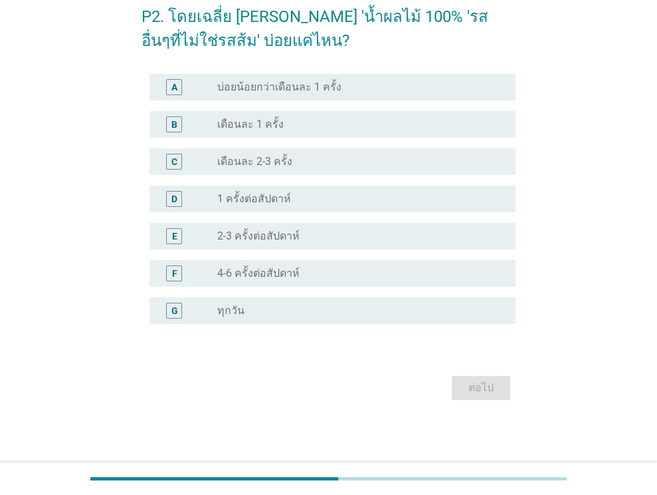
scroll to position [0, 0]
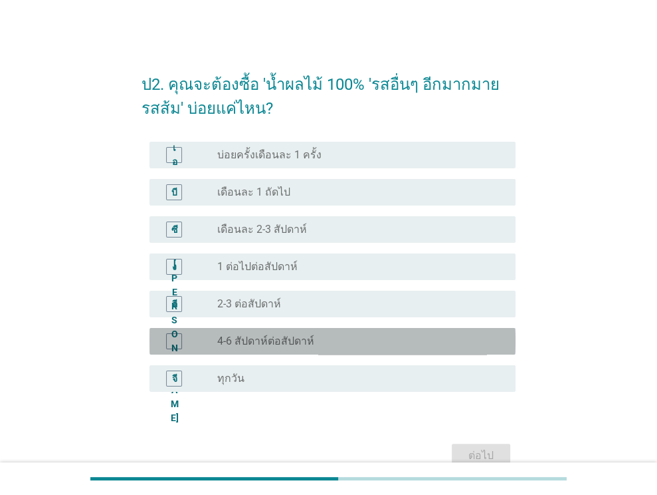
click at [335, 337] on div "ปุ่มวิทยุ[PERSON_NAME]เลือก 4-6 สัปดาห์ต่อสัปดาห์" at bounding box center [355, 340] width 277 height 13
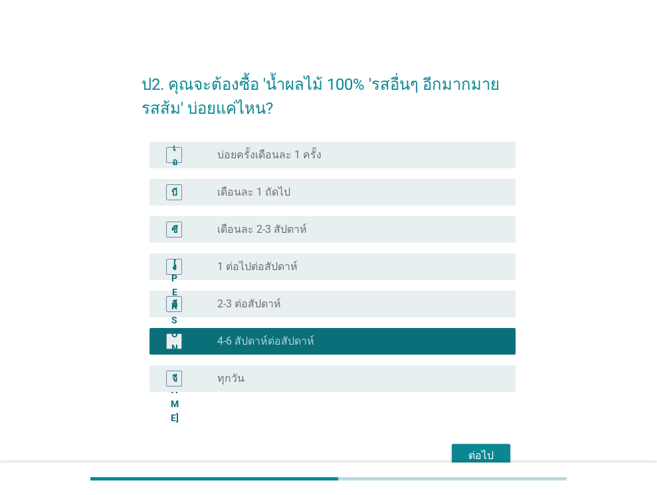
click at [491, 451] on font "ต่อไป" at bounding box center [481, 455] width 25 height 13
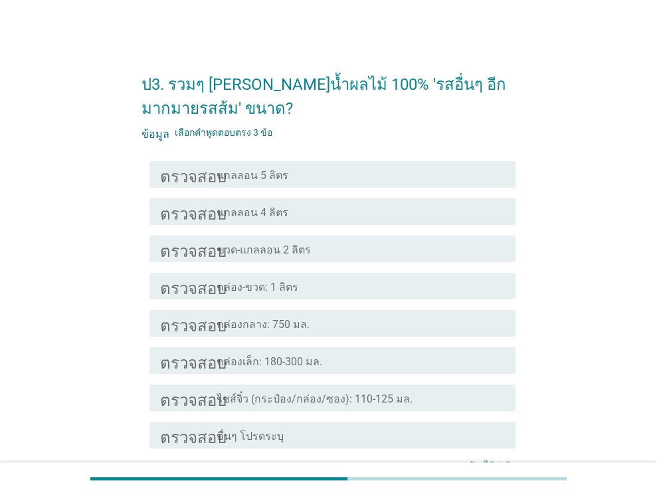
click at [351, 324] on div "โครงร่างกล่องกาเครื่องหมายว่าง กล่องกลาง: 750 มล." at bounding box center [361, 323] width 288 height 16
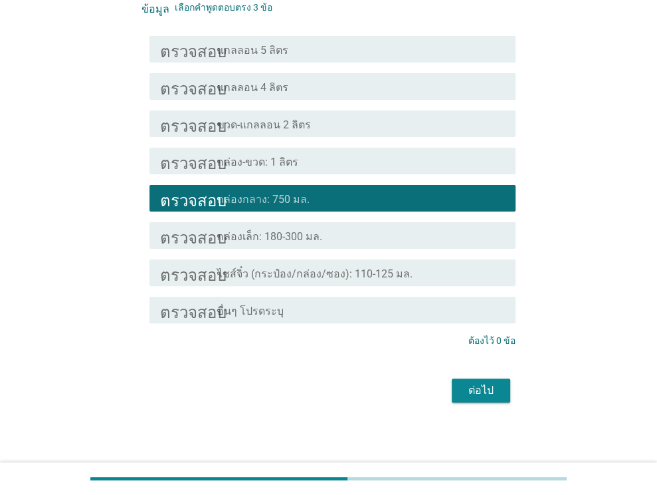
scroll to position [128, 0]
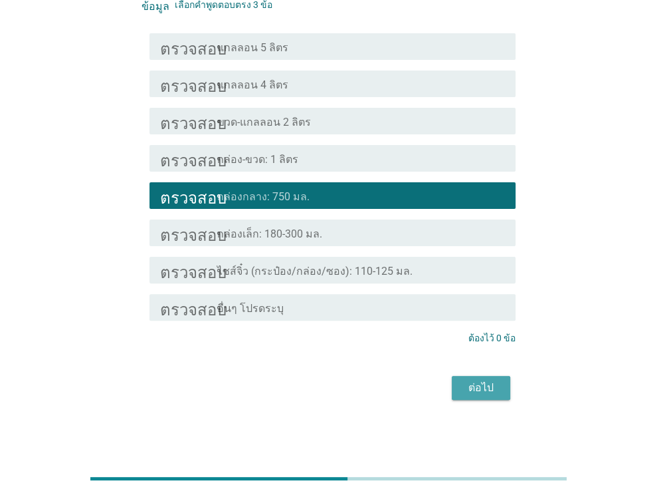
click at [502, 378] on button "ต่อไป" at bounding box center [481, 388] width 58 height 24
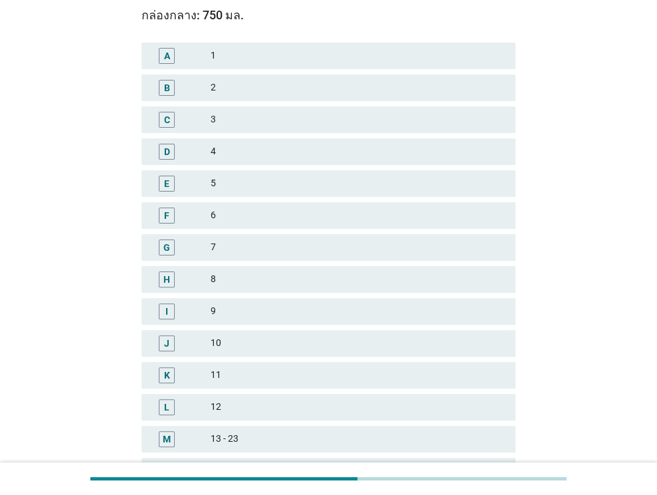
scroll to position [0, 0]
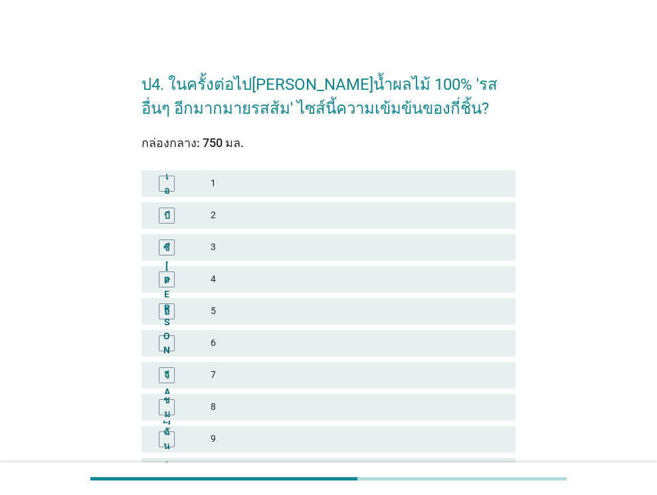
click at [338, 215] on font "2" at bounding box center [358, 215] width 294 height 14
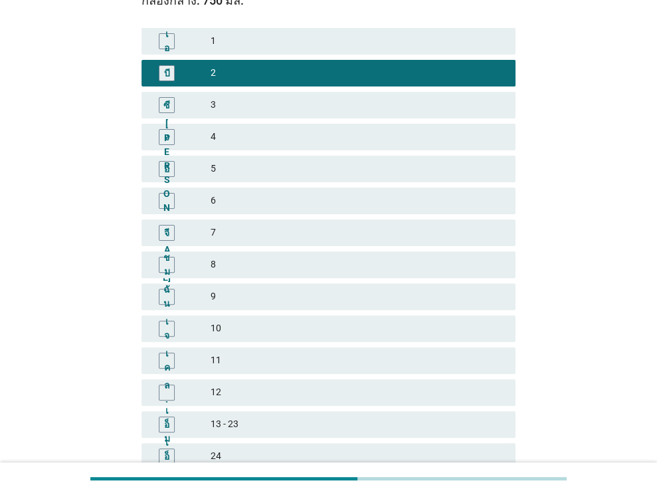
scroll to position [292, 0]
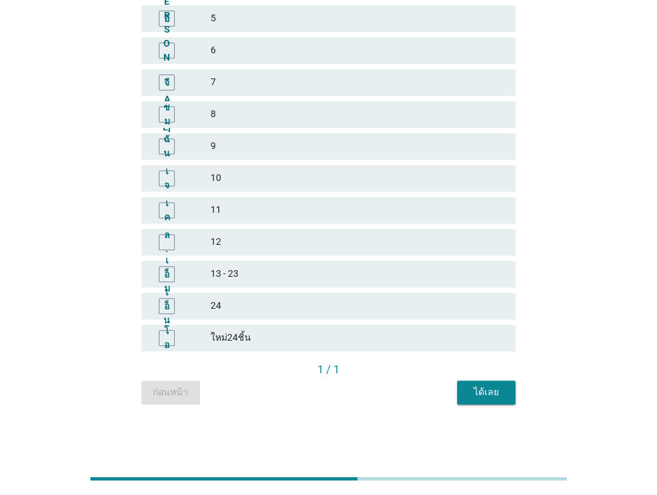
click at [491, 393] on font "ได้เลย" at bounding box center [486, 391] width 25 height 11
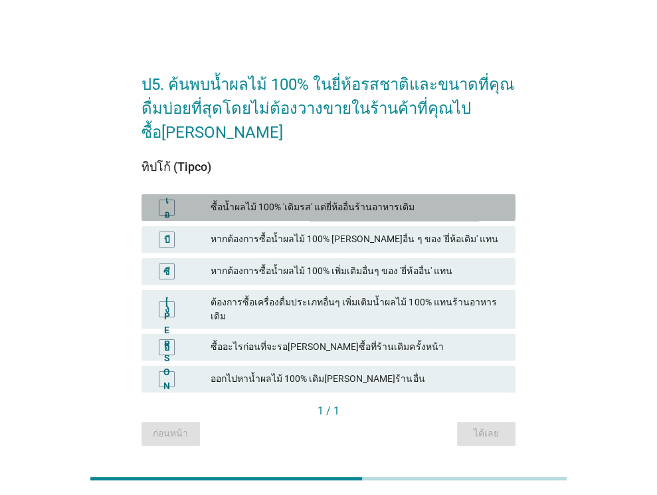
click at [384, 204] on div "ซื้อน้ำผลไม้ 100% 'เดิมรส' แต่ยี่ห้ออื่นร้านอาหารเดิม" at bounding box center [358, 207] width 294 height 16
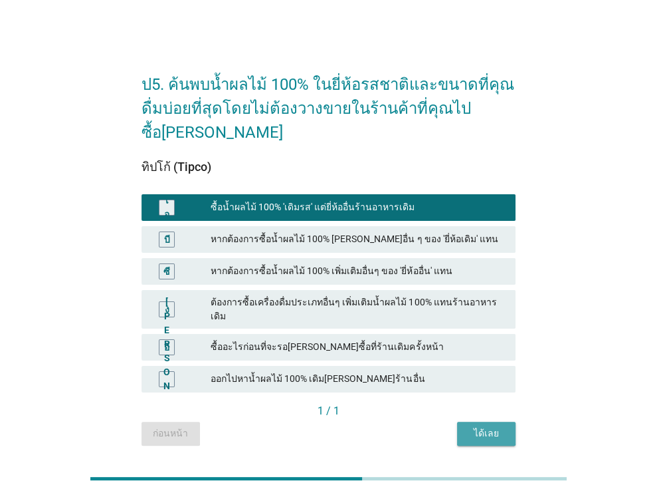
click at [492, 421] on button "ได้เลย" at bounding box center [486, 433] width 58 height 24
